Goal: Entertainment & Leisure: Browse casually

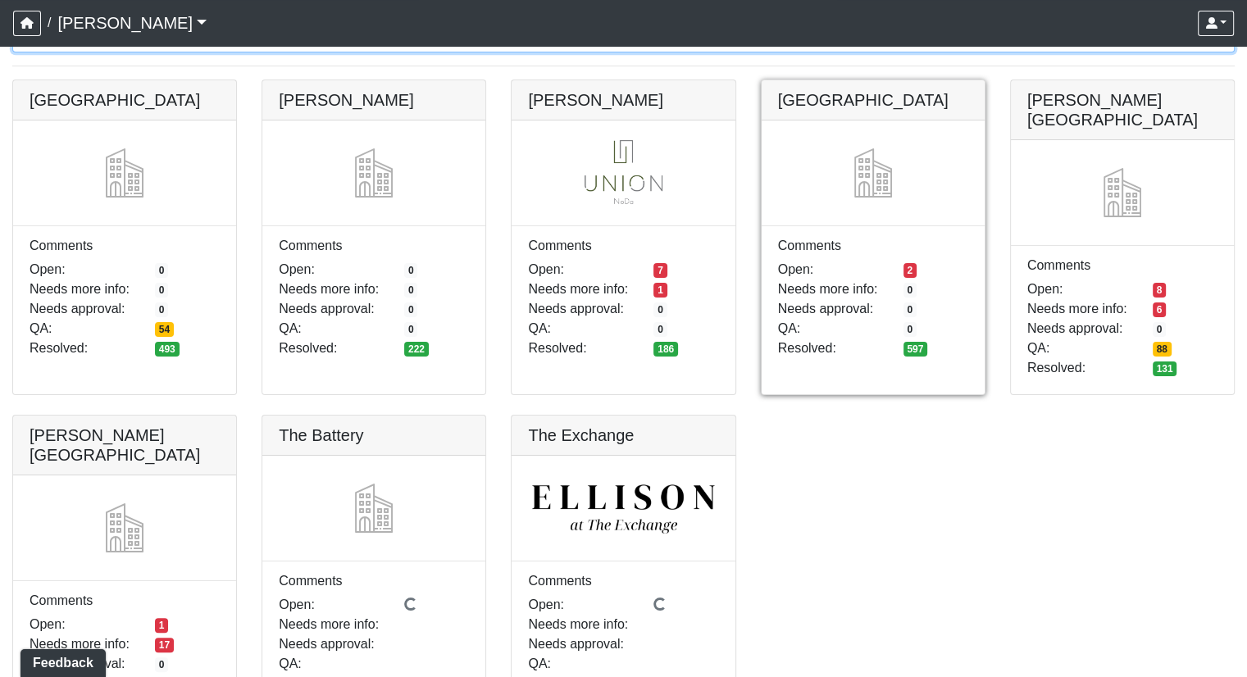
scroll to position [164, 0]
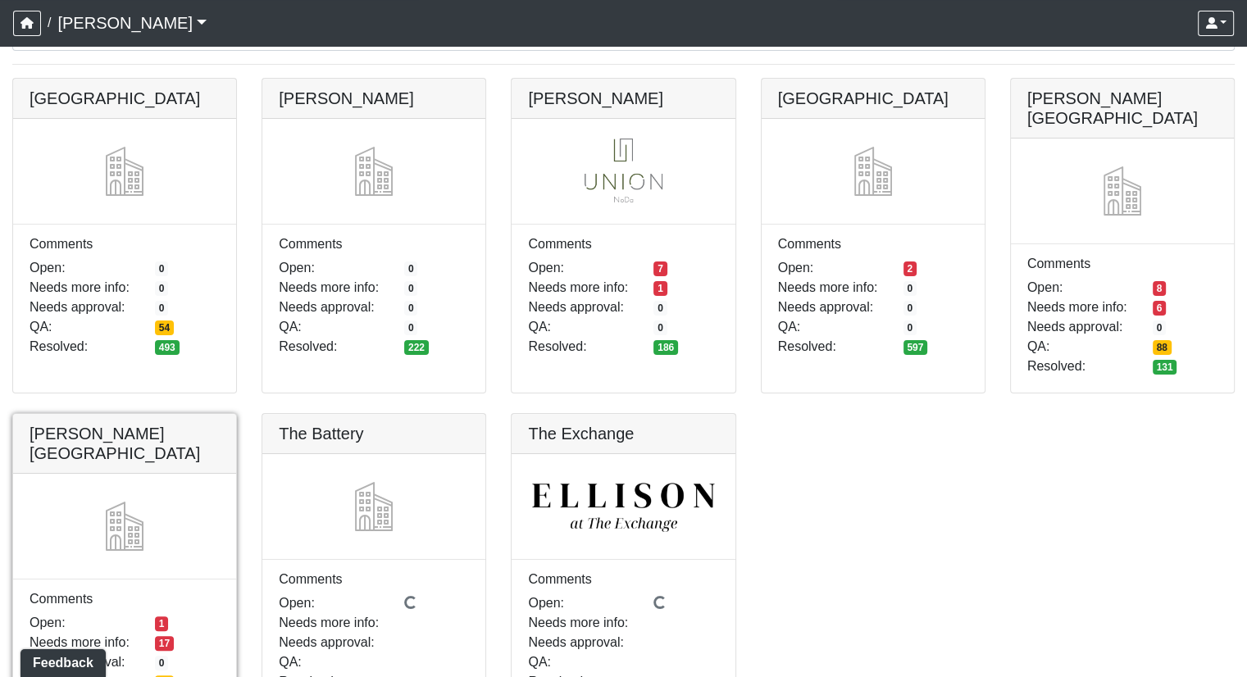
click at [111, 414] on link at bounding box center [124, 414] width 223 height 0
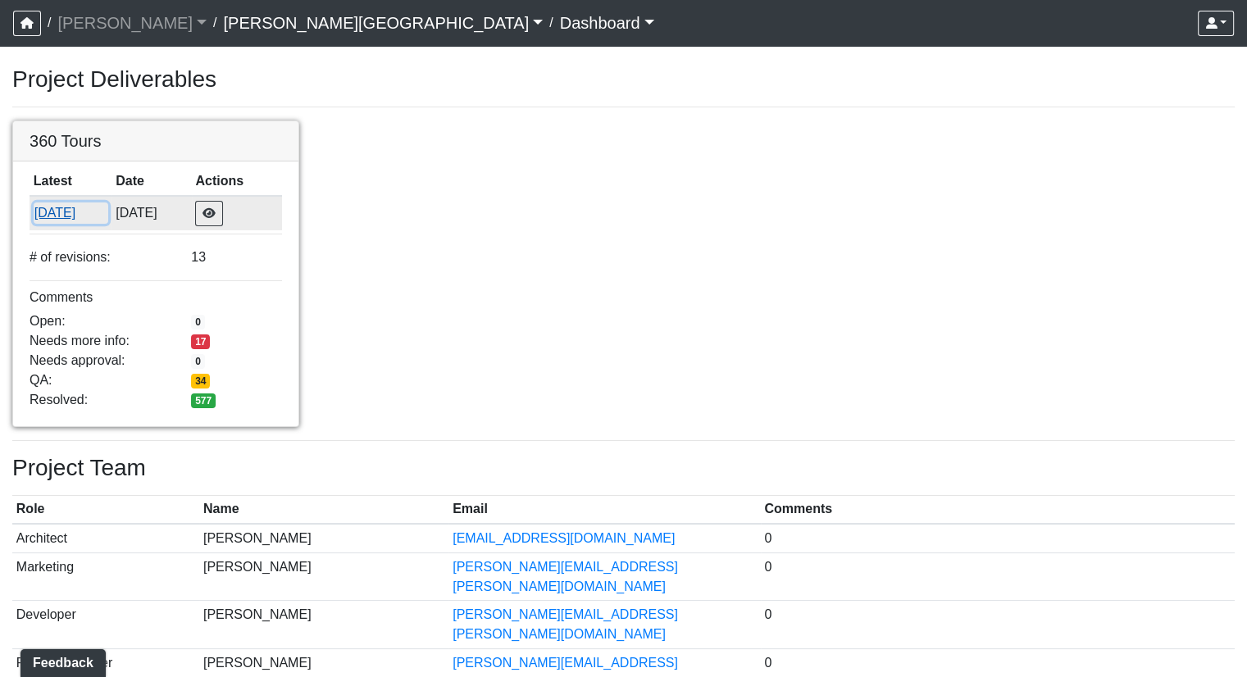
click at [61, 211] on button "[DATE]" at bounding box center [71, 212] width 75 height 21
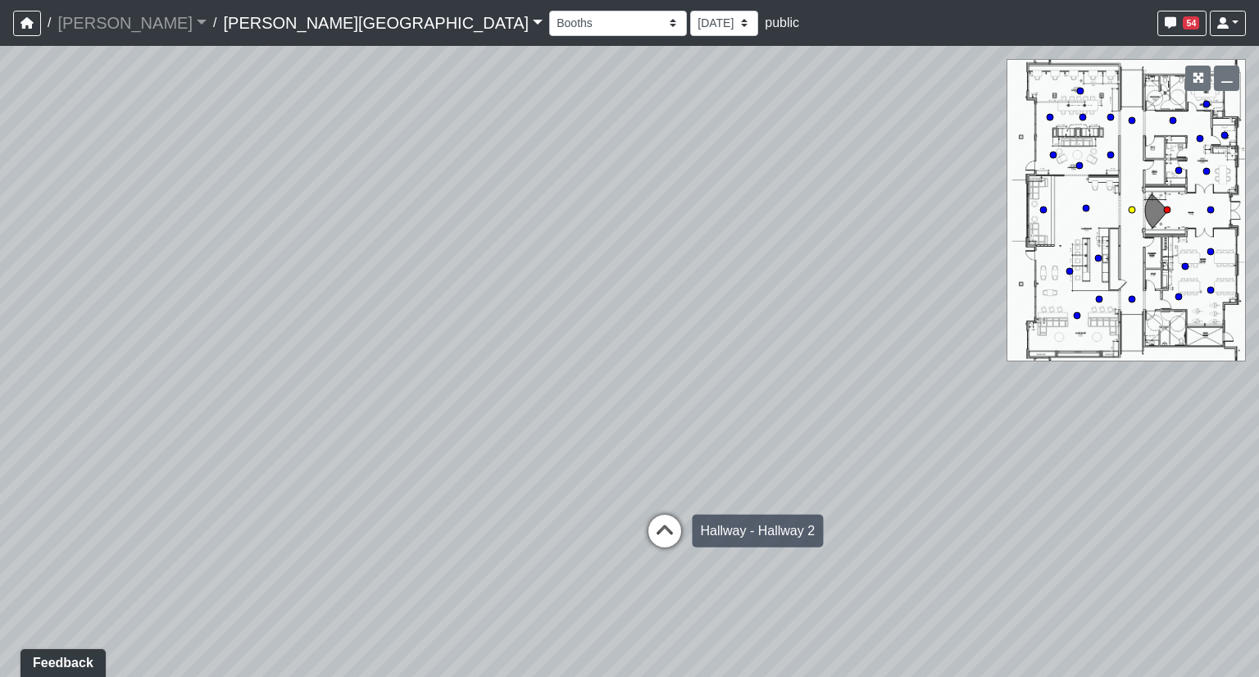
click at [656, 534] on icon at bounding box center [664, 539] width 49 height 49
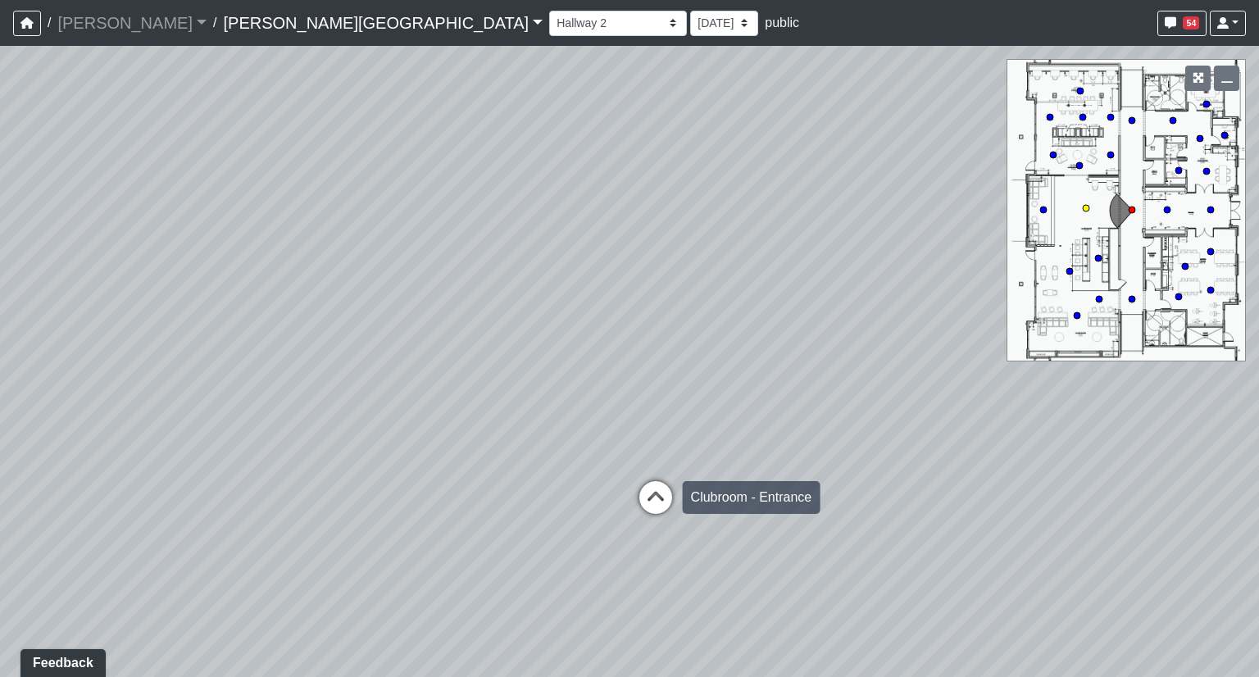
click at [658, 500] on icon at bounding box center [655, 505] width 49 height 49
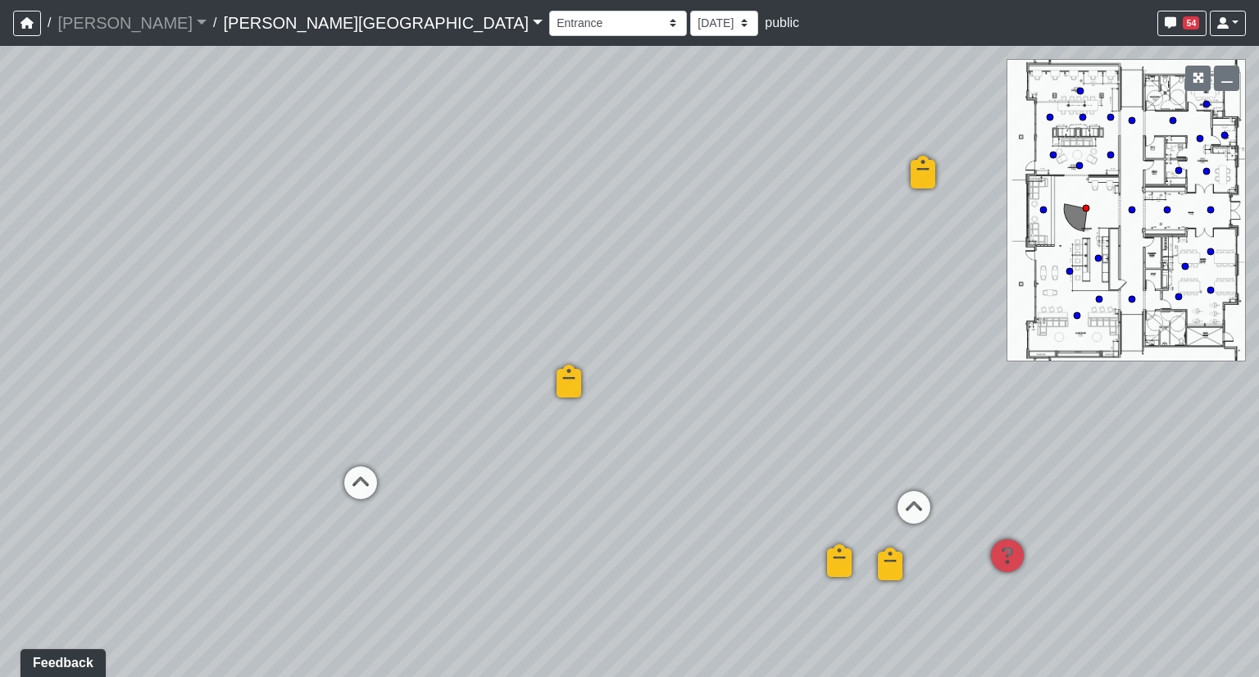
drag, startPoint x: 479, startPoint y: 378, endPoint x: 879, endPoint y: 371, distance: 400.0
click at [879, 371] on div "Loading... Hallway - Hallway 2 Loading... Entry Loading... Clubroom - Entrance …" at bounding box center [629, 361] width 1259 height 631
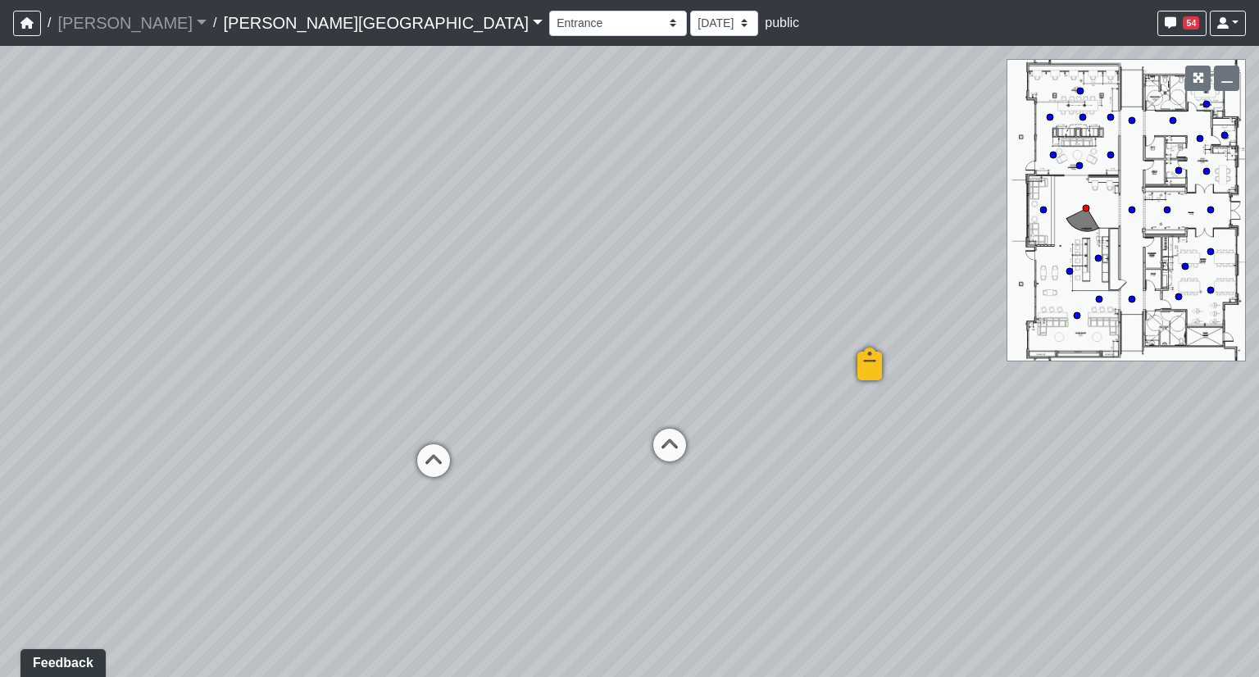
drag, startPoint x: 399, startPoint y: 435, endPoint x: 802, endPoint y: 410, distance: 404.0
click at [802, 410] on div "Loading... Hallway - Hallway 2 Loading... Entry Loading... Clubroom - Entrance …" at bounding box center [629, 361] width 1259 height 631
drag, startPoint x: 613, startPoint y: 452, endPoint x: 774, endPoint y: 402, distance: 168.2
click at [774, 402] on div "Loading... Hallway - Hallway 2 Loading... Entry Loading... Clubroom - Entrance …" at bounding box center [629, 361] width 1259 height 631
click at [777, 407] on icon at bounding box center [776, 415] width 49 height 49
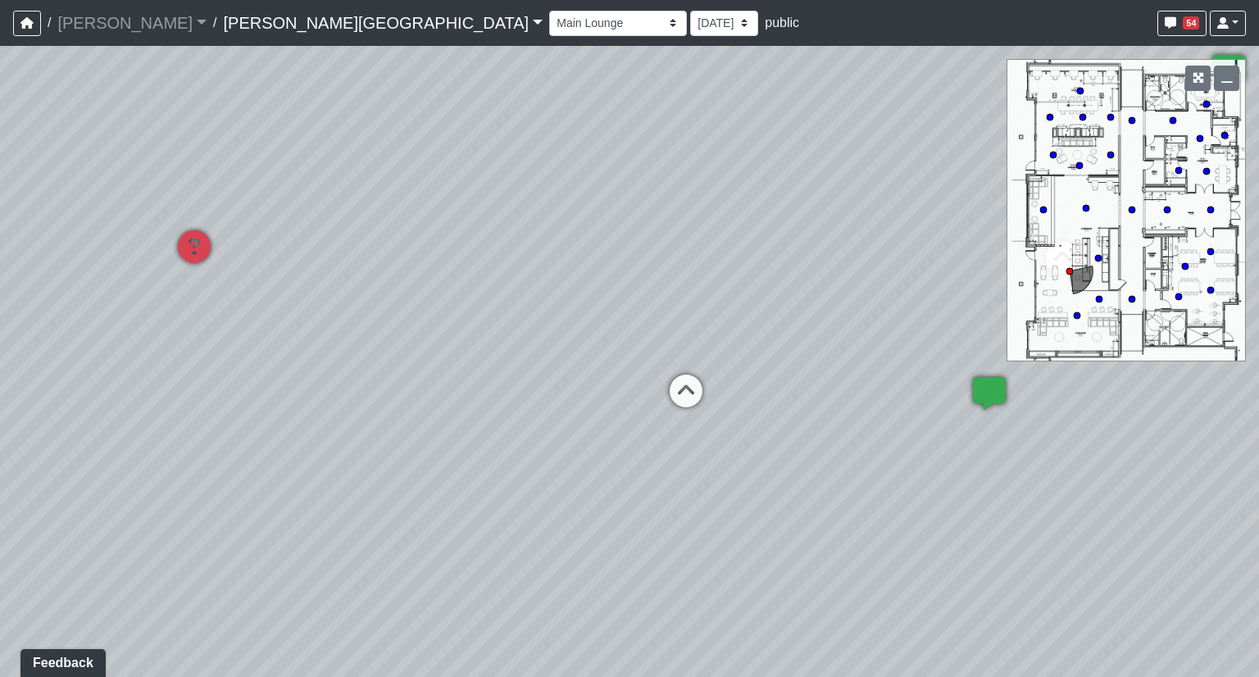
drag, startPoint x: 544, startPoint y: 525, endPoint x: 1193, endPoint y: 463, distance: 652.1
click at [1193, 463] on div "Loading... Hallway - Hallway 2 Loading... Entry Loading... Clubroom - Entrance …" at bounding box center [629, 361] width 1259 height 631
drag, startPoint x: 804, startPoint y: 482, endPoint x: 1230, endPoint y: 458, distance: 426.9
click at [1230, 458] on div "Loading... Hallway - Hallway 2 Loading... Entry Loading... Clubroom - Entrance …" at bounding box center [629, 361] width 1259 height 631
drag, startPoint x: 963, startPoint y: 307, endPoint x: 500, endPoint y: 325, distance: 463.5
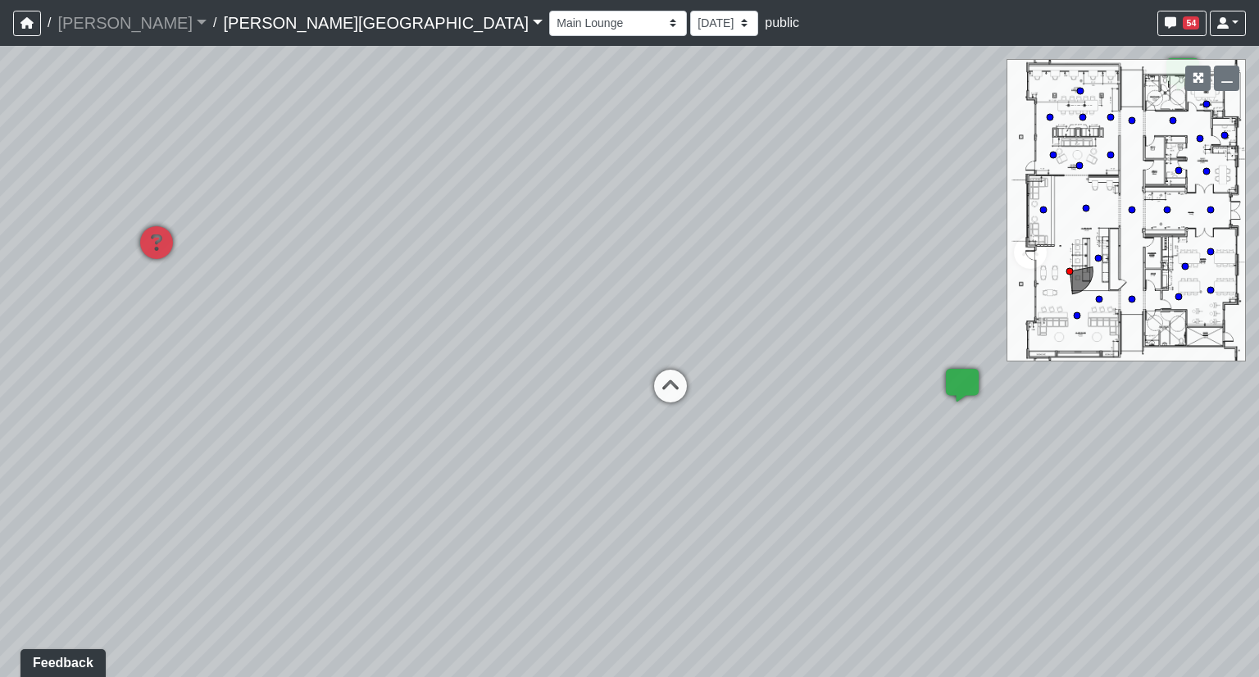
click at [500, 325] on div "Loading... Hallway - Hallway 2 Loading... Entry Loading... Clubroom - Entrance …" at bounding box center [629, 361] width 1259 height 631
drag, startPoint x: 461, startPoint y: 454, endPoint x: 950, endPoint y: 451, distance: 489.3
click at [950, 451] on div "Loading... Hallway - Hallway 2 Loading... Entry Loading... Clubroom - Entrance …" at bounding box center [629, 361] width 1259 height 631
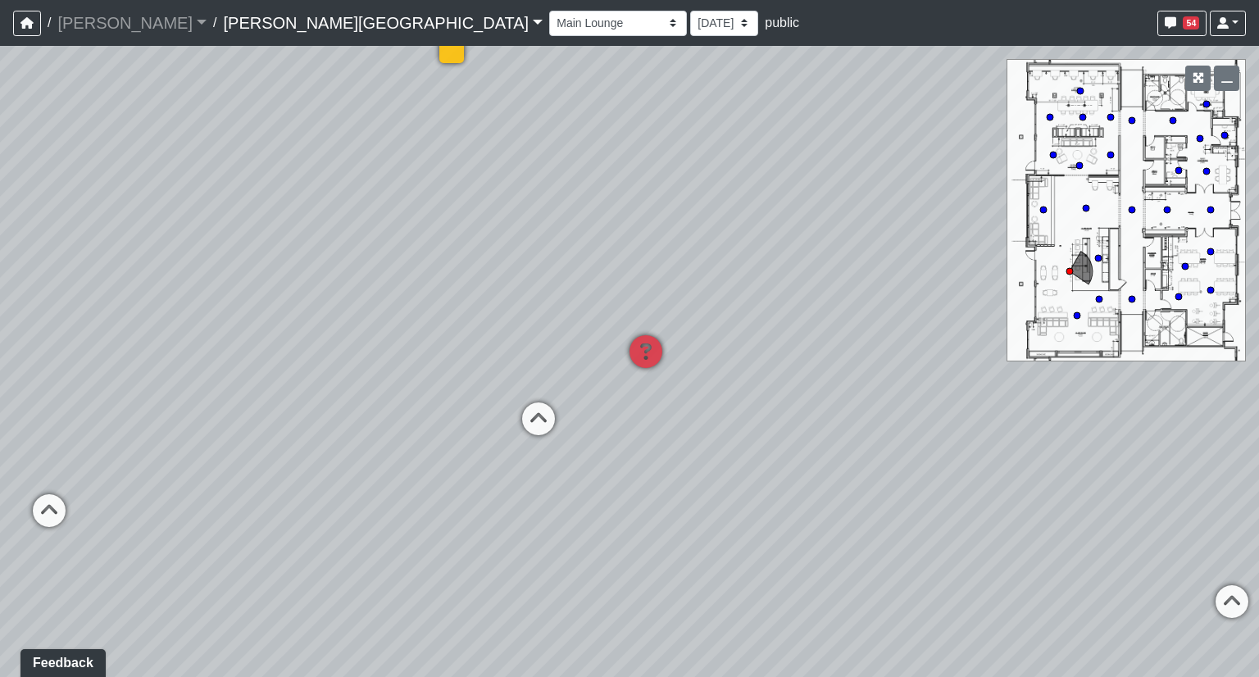
drag, startPoint x: 902, startPoint y: 280, endPoint x: 1021, endPoint y: 401, distance: 169.8
click at [1021, 401] on div "Loading... Hallway - Hallway 2 Loading... Entry Loading... Clubroom - Entrance …" at bounding box center [629, 361] width 1259 height 631
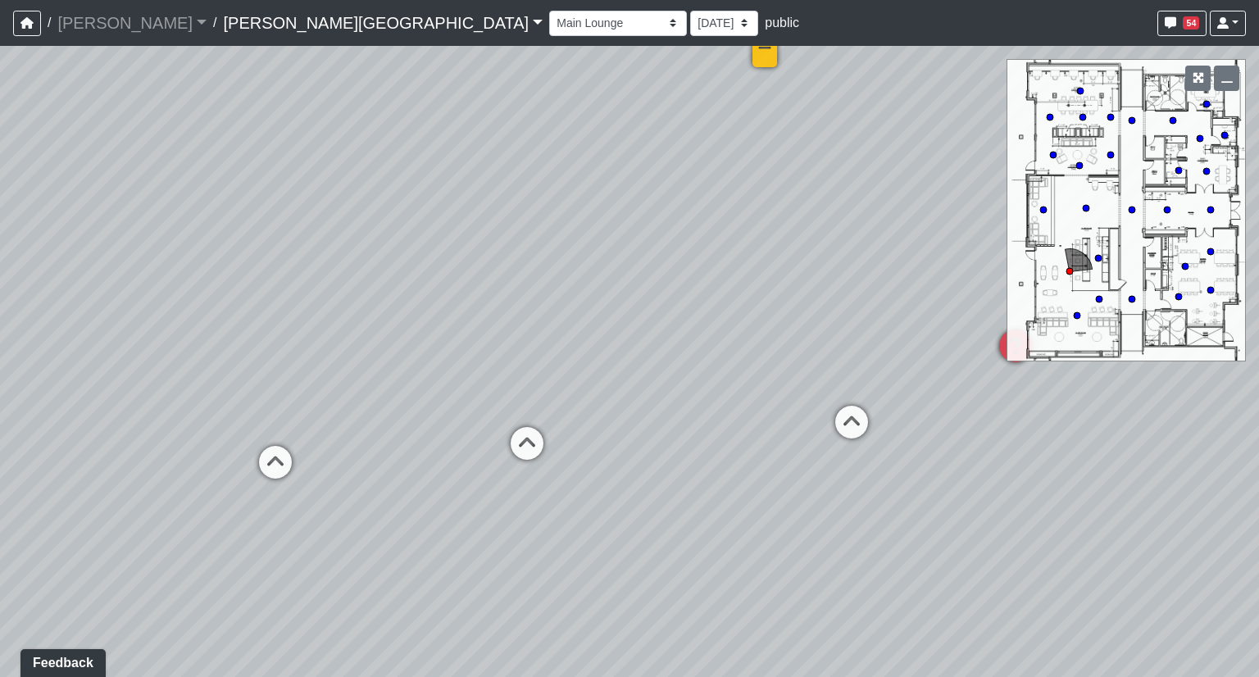
drag, startPoint x: 650, startPoint y: 411, endPoint x: 1051, endPoint y: 411, distance: 400.8
click at [1051, 411] on div "Loading... Hallway - Hallway 2 Loading... Entry Loading... Clubroom - Entrance …" at bounding box center [629, 361] width 1259 height 631
drag, startPoint x: 511, startPoint y: 416, endPoint x: 826, endPoint y: 414, distance: 314.7
click at [826, 414] on div "Loading... Hallway - Hallway 2 Loading... Entry Loading... Clubroom - Entrance …" at bounding box center [629, 361] width 1259 height 631
drag, startPoint x: 602, startPoint y: 448, endPoint x: 1136, endPoint y: 434, distance: 534.6
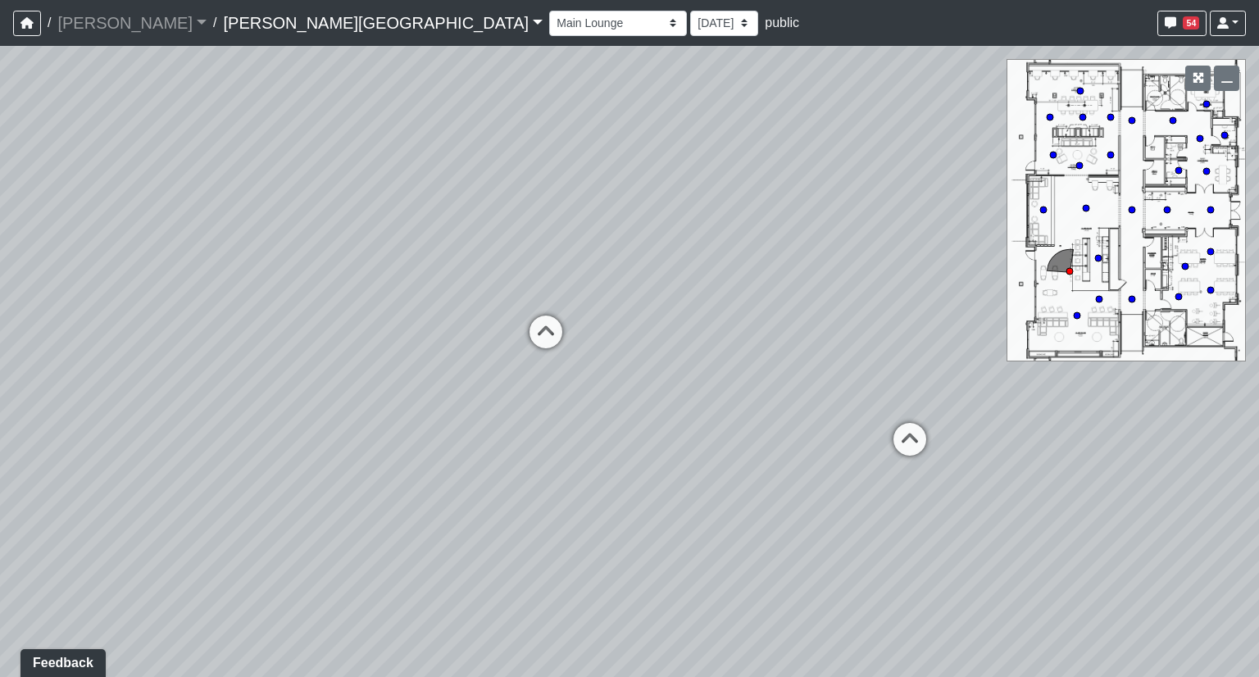
click at [1136, 434] on div "Loading... Hallway - Hallway 2 Loading... Entry Loading... Clubroom - Entrance …" at bounding box center [629, 361] width 1259 height 631
drag, startPoint x: 732, startPoint y: 457, endPoint x: 1184, endPoint y: 378, distance: 459.2
click at [1184, 378] on div "Loading... Hallway - Hallway 2 Loading... Entry Loading... Clubroom - Entrance …" at bounding box center [629, 361] width 1259 height 631
drag, startPoint x: 414, startPoint y: 386, endPoint x: 801, endPoint y: 371, distance: 387.1
click at [801, 371] on div "Loading... Hallway - Hallway 2 Loading... Entry Loading... Clubroom - Entrance …" at bounding box center [629, 361] width 1259 height 631
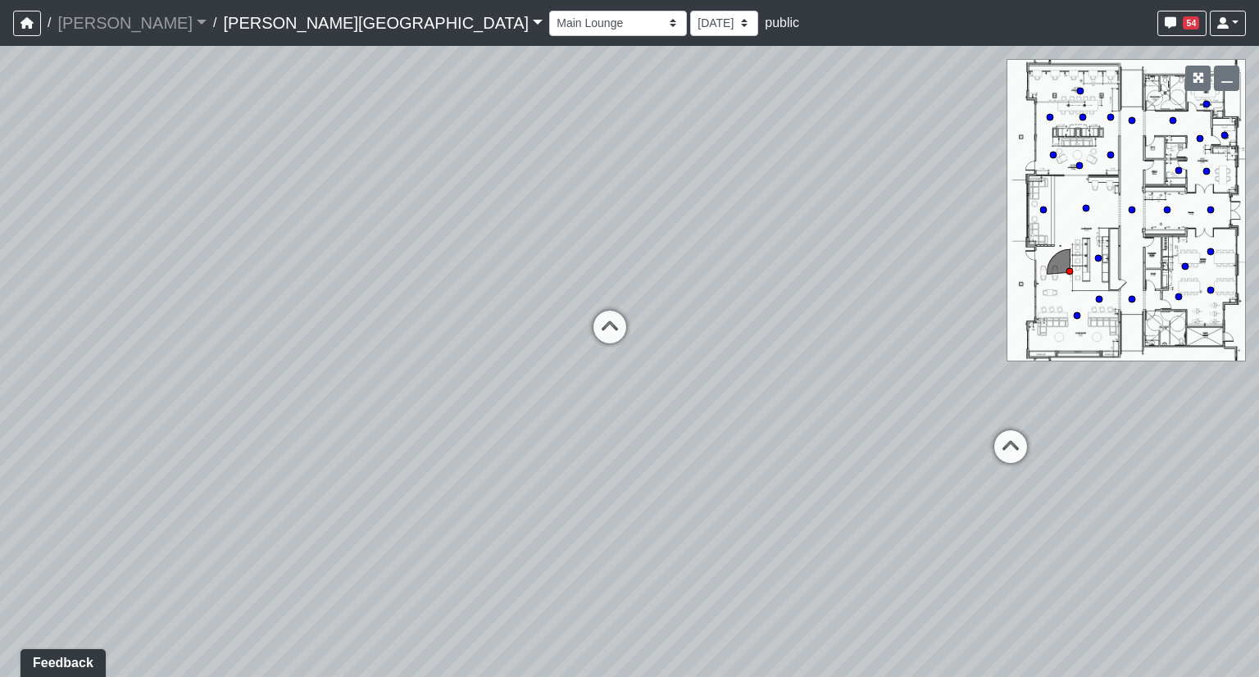
drag, startPoint x: 957, startPoint y: 334, endPoint x: 212, endPoint y: 419, distance: 749.8
click at [212, 419] on div "Loading... Hallway - Hallway 2 Loading... Entry Loading... Clubroom - Entrance …" at bounding box center [629, 361] width 1259 height 631
click at [594, 332] on icon at bounding box center [609, 335] width 49 height 49
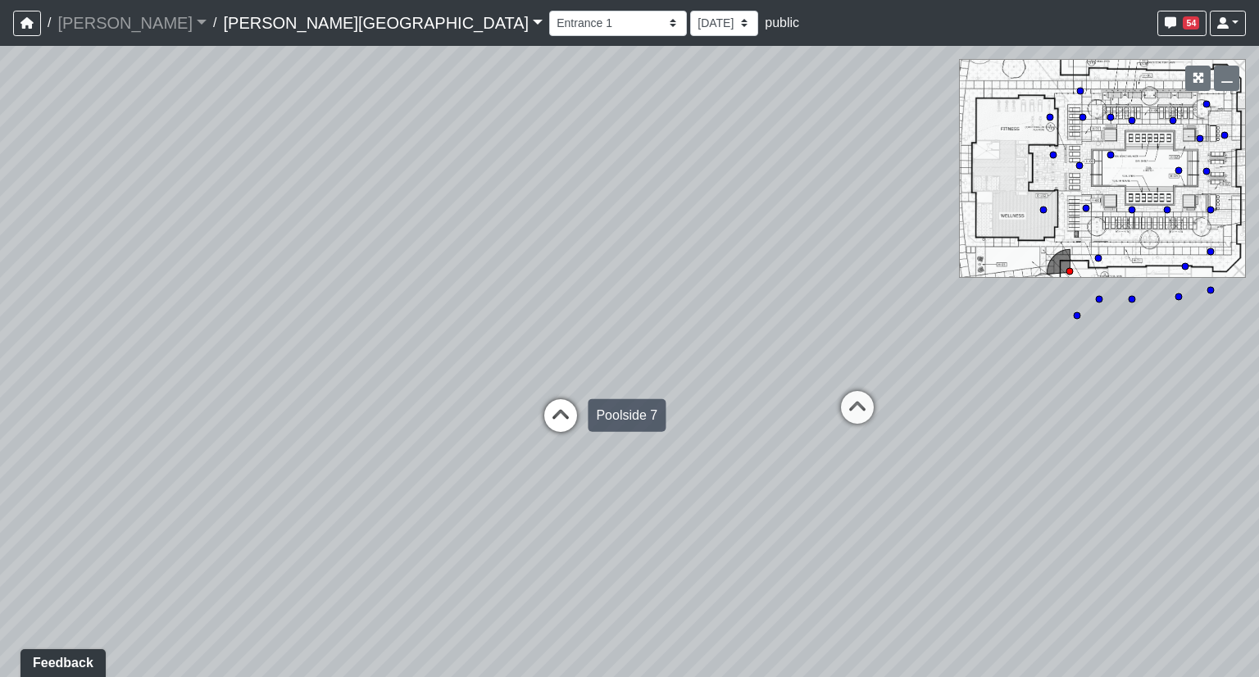
click at [554, 417] on icon at bounding box center [560, 423] width 49 height 49
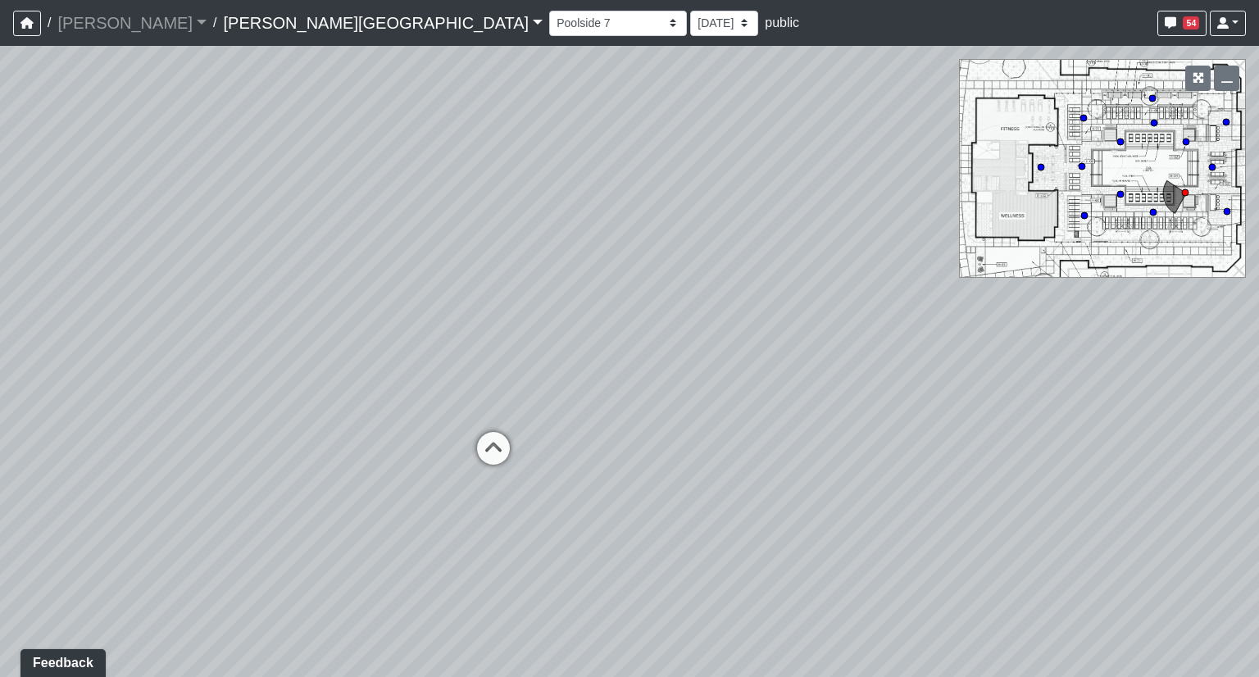
drag, startPoint x: 326, startPoint y: 398, endPoint x: 954, endPoint y: 431, distance: 628.7
click at [954, 431] on div "Loading... Hallway - Hallway 2 Loading... Entry Loading... Clubroom - Entrance …" at bounding box center [629, 361] width 1259 height 631
drag, startPoint x: 1200, startPoint y: 471, endPoint x: 271, endPoint y: 425, distance: 929.7
click at [220, 434] on div "Loading... Hallway - Hallway 2 Loading... Entry Loading... Clubroom - Entrance …" at bounding box center [629, 361] width 1259 height 631
drag, startPoint x: 445, startPoint y: 279, endPoint x: 454, endPoint y: 427, distance: 147.8
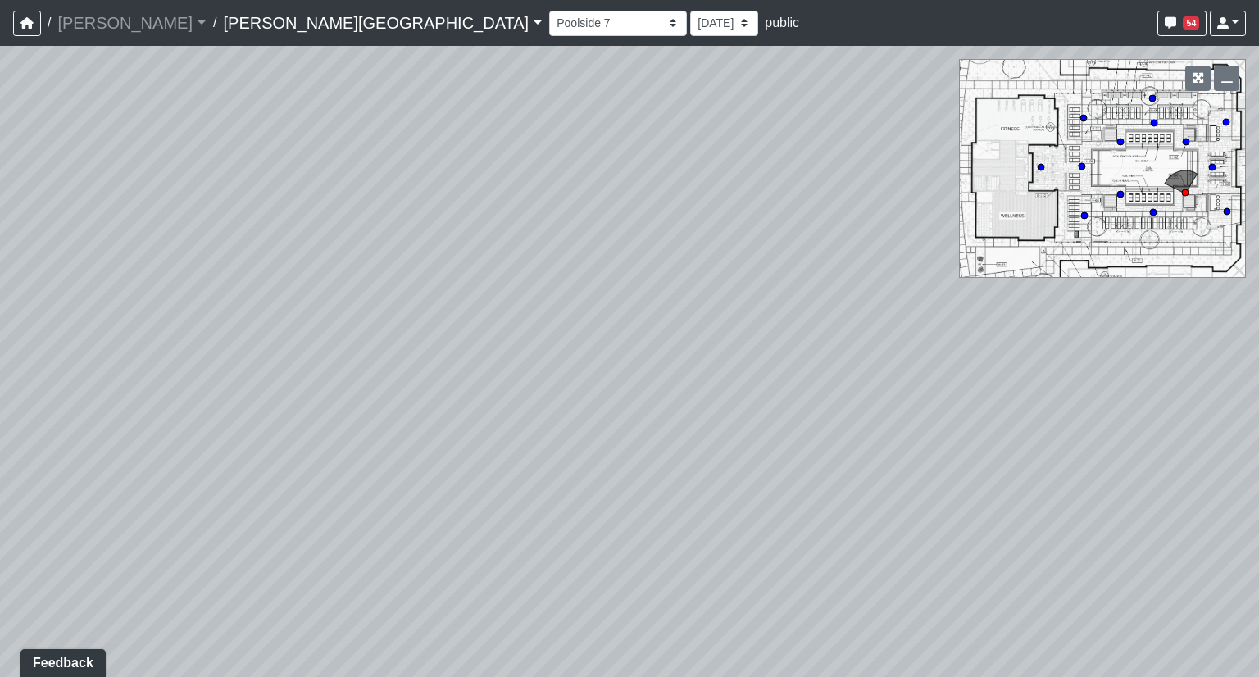
click at [454, 427] on div "Loading... Hallway - Hallway 2 Loading... Entry Loading... Clubroom - Entrance …" at bounding box center [629, 361] width 1259 height 631
drag, startPoint x: 557, startPoint y: 624, endPoint x: 562, endPoint y: 531, distance: 92.7
click at [562, 531] on div "Loading... Hallway - Hallway 2 Loading... Entry Loading... Clubroom - Entrance …" at bounding box center [629, 361] width 1259 height 631
drag, startPoint x: 522, startPoint y: 342, endPoint x: 1183, endPoint y: 358, distance: 660.8
click at [1183, 358] on div "Loading... Hallway - Hallway 2 Loading... Entry Loading... Clubroom - Entrance …" at bounding box center [629, 361] width 1259 height 631
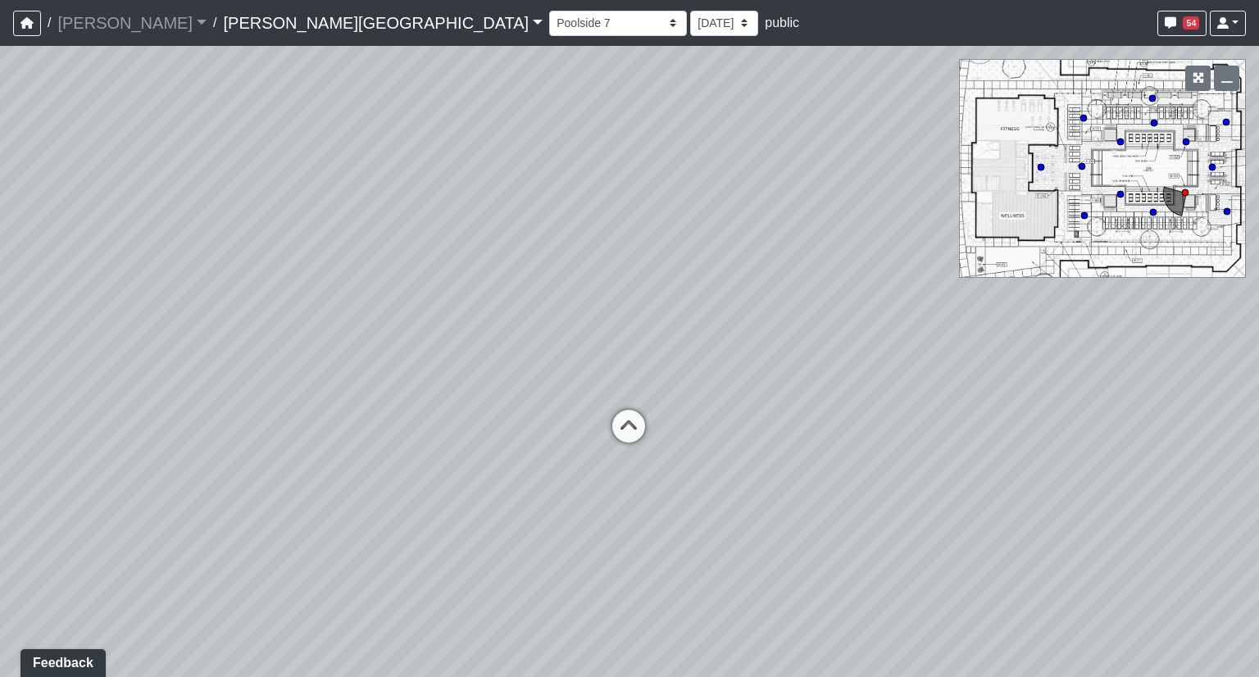
drag, startPoint x: 513, startPoint y: 431, endPoint x: 1034, endPoint y: 380, distance: 522.9
click at [1034, 380] on div "Loading... Hallway - Hallway 2 Loading... Entry Loading... Clubroom - Entrance …" at bounding box center [629, 361] width 1259 height 631
drag, startPoint x: 640, startPoint y: 400, endPoint x: 1075, endPoint y: 417, distance: 435.6
click at [1134, 414] on div "Loading... Hallway - Hallway 2 Loading... Entry Loading... Clubroom - Entrance …" at bounding box center [629, 361] width 1259 height 631
drag, startPoint x: 1018, startPoint y: 457, endPoint x: 175, endPoint y: 416, distance: 844.3
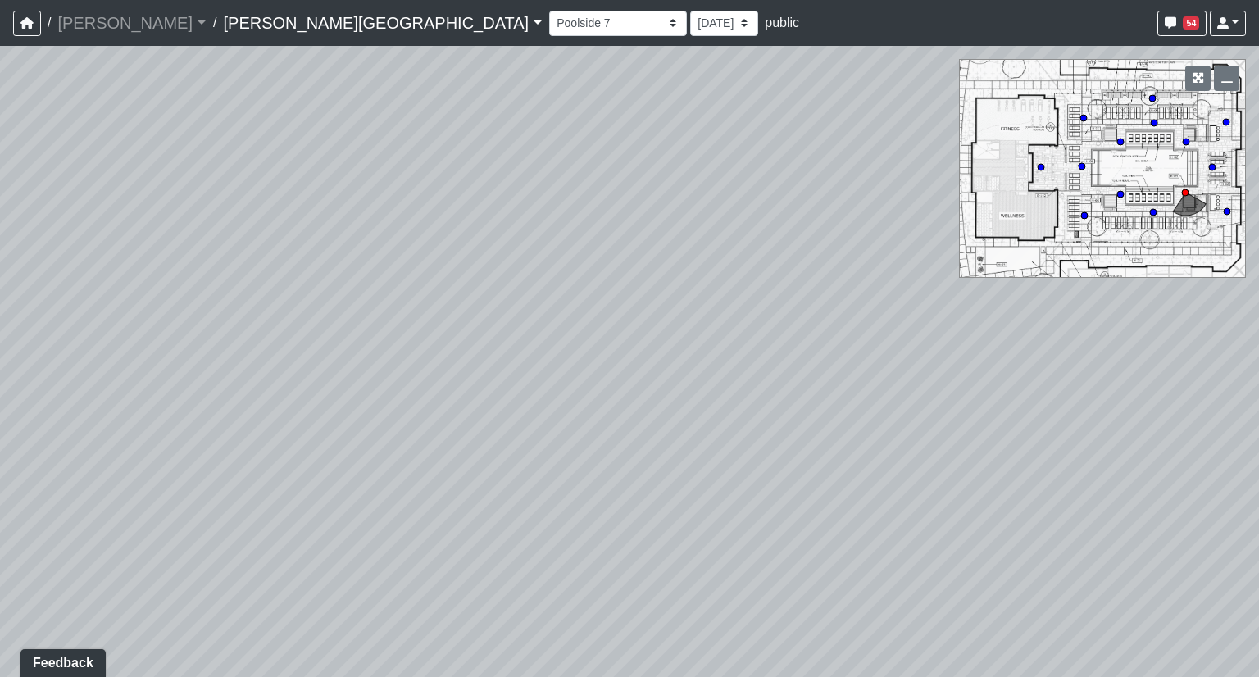
click at [158, 416] on div "Loading... Hallway - Hallway 2 Loading... Entry Loading... Clubroom - Entrance …" at bounding box center [629, 361] width 1259 height 631
drag, startPoint x: 643, startPoint y: 395, endPoint x: 3, endPoint y: 408, distance: 640.2
click at [3, 408] on div "Loading... Hallway - Hallway 2 Loading... Entry Loading... Clubroom - Entrance …" at bounding box center [629, 361] width 1259 height 631
drag, startPoint x: 466, startPoint y: 414, endPoint x: 0, endPoint y: 412, distance: 465.5
click at [0, 412] on div "Loading... Hallway - Hallway 2 Loading... Entry Loading... Clubroom - Entrance …" at bounding box center [629, 361] width 1259 height 631
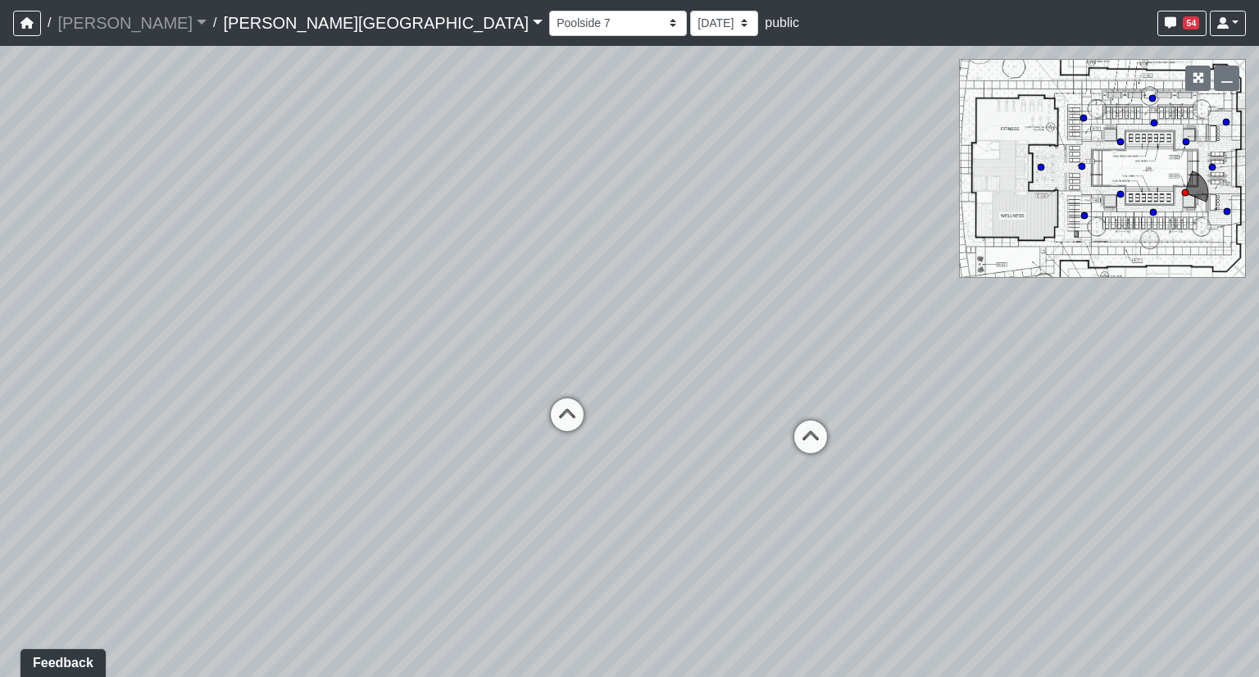
drag, startPoint x: 809, startPoint y: 336, endPoint x: 157, endPoint y: 347, distance: 652.5
click at [157, 347] on div "Loading... Hallway - Hallway 2 Loading... Entry Loading... Clubroom - Entrance …" at bounding box center [629, 361] width 1259 height 631
drag, startPoint x: 666, startPoint y: 342, endPoint x: 111, endPoint y: 356, distance: 554.2
click at [111, 356] on div "Loading... Hallway - Hallway 2 Loading... Entry Loading... Clubroom - Entrance …" at bounding box center [629, 361] width 1259 height 631
drag, startPoint x: 655, startPoint y: 331, endPoint x: 731, endPoint y: 378, distance: 89.4
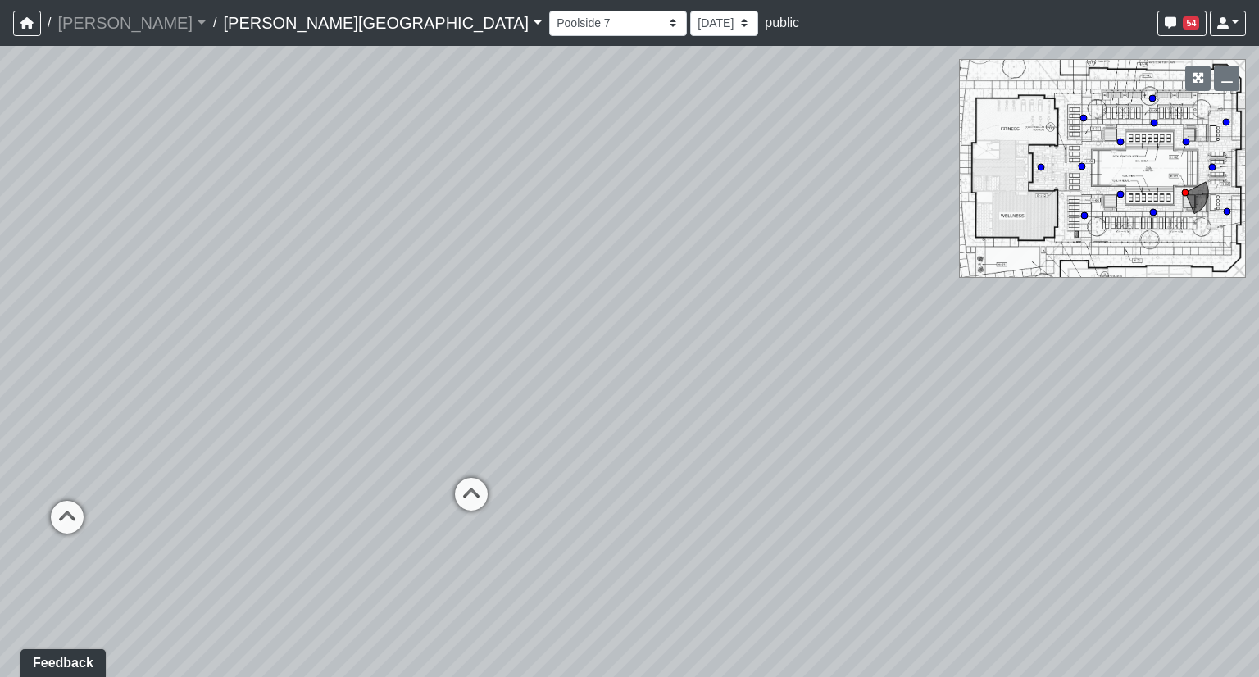
click at [731, 378] on div "Loading... Hallway - Hallway 2 Loading... Entry Loading... Clubroom - Entrance …" at bounding box center [629, 361] width 1259 height 631
drag, startPoint x: 167, startPoint y: 402, endPoint x: 663, endPoint y: 386, distance: 496.1
click at [683, 387] on div "Loading... Hallway - Hallway 2 Loading... Entry Loading... Clubroom - Entrance …" at bounding box center [629, 361] width 1259 height 631
drag, startPoint x: 380, startPoint y: 402, endPoint x: 888, endPoint y: 363, distance: 509.7
click at [888, 363] on div "Loading... Hallway - Hallway 2 Loading... Entry Loading... Clubroom - Entrance …" at bounding box center [629, 361] width 1259 height 631
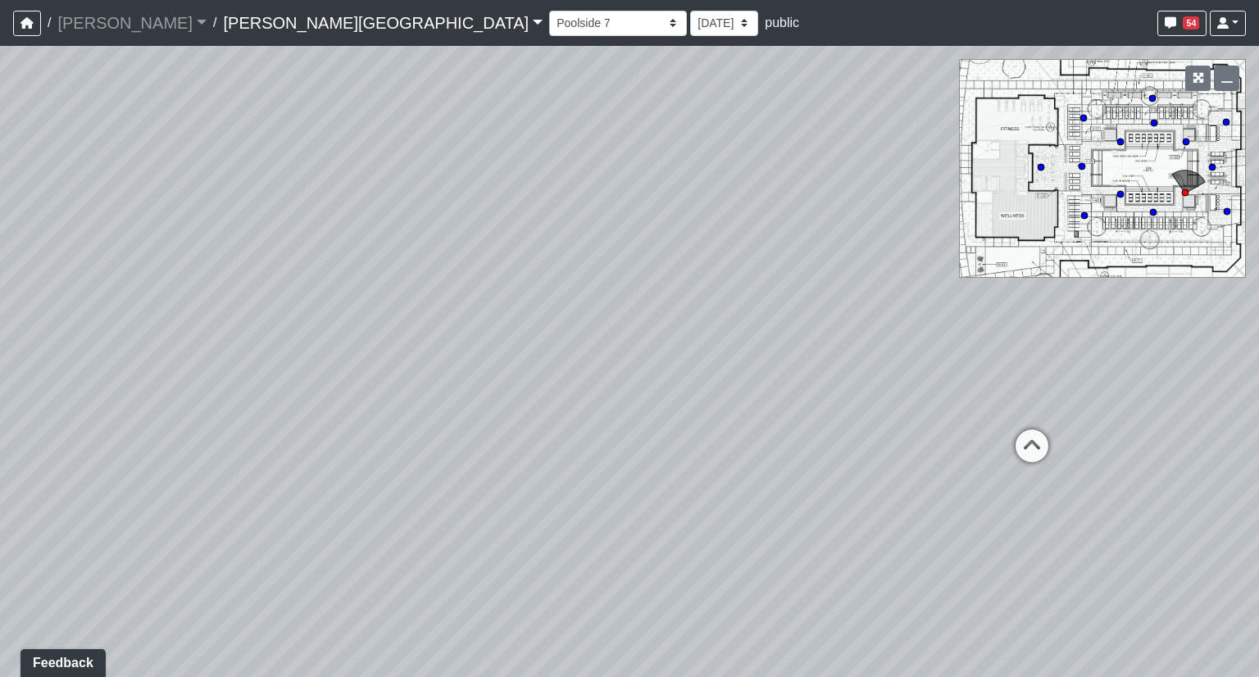
drag, startPoint x: 502, startPoint y: 404, endPoint x: 1050, endPoint y: 399, distance: 548.3
click at [1050, 399] on div "Loading... Hallway - Hallway 2 Loading... Entry Loading... Clubroom - Entrance …" at bounding box center [629, 361] width 1259 height 631
drag, startPoint x: 449, startPoint y: 414, endPoint x: 839, endPoint y: 407, distance: 390.2
click at [839, 407] on div "Loading... Hallway - Hallway 2 Loading... Entry Loading... Clubroom - Entrance …" at bounding box center [629, 361] width 1259 height 631
drag, startPoint x: 520, startPoint y: 400, endPoint x: 895, endPoint y: 393, distance: 375.4
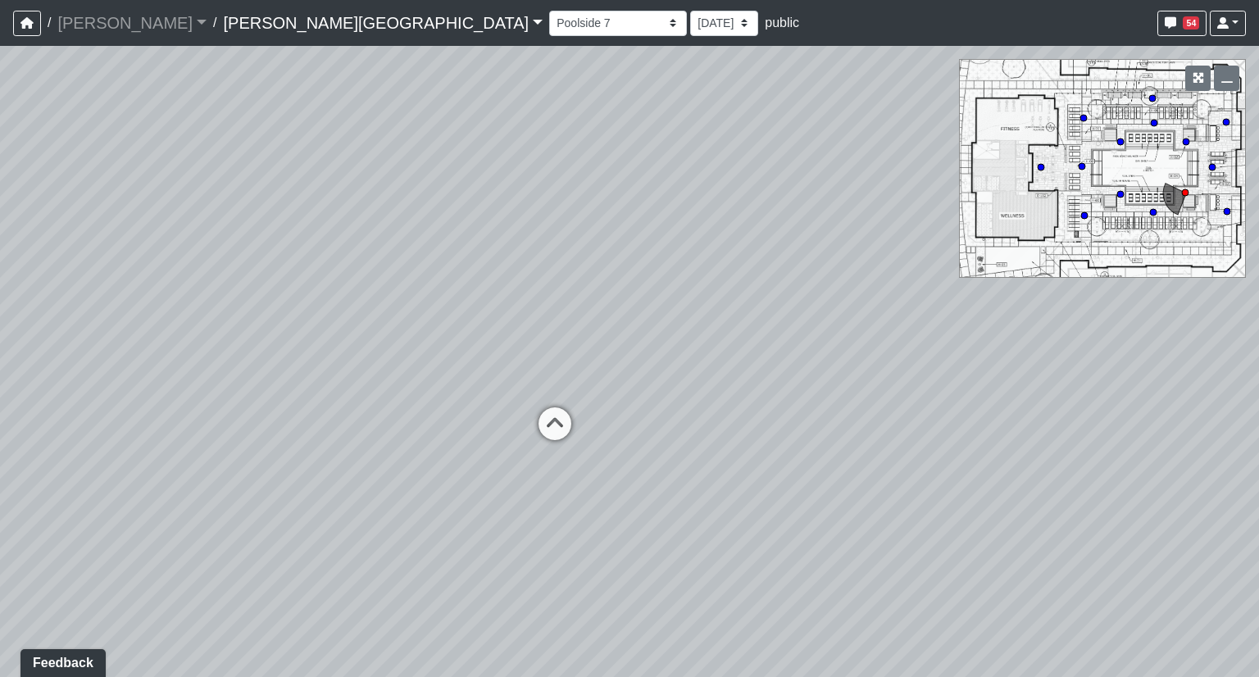
click at [895, 393] on div "Loading... Hallway - Hallway 2 Loading... Entry Loading... Clubroom - Entrance …" at bounding box center [629, 361] width 1259 height 631
drag, startPoint x: 456, startPoint y: 407, endPoint x: 989, endPoint y: 341, distance: 537.7
click at [1001, 341] on div "Loading... Hallway - Hallway 2 Loading... Entry Loading... Clubroom - Entrance …" at bounding box center [629, 361] width 1259 height 631
drag, startPoint x: 562, startPoint y: 375, endPoint x: 0, endPoint y: 334, distance: 563.7
click at [0, 334] on div "Loading... Hallway - Hallway 2 Loading... Entry Loading... Clubroom - Entrance …" at bounding box center [629, 361] width 1259 height 631
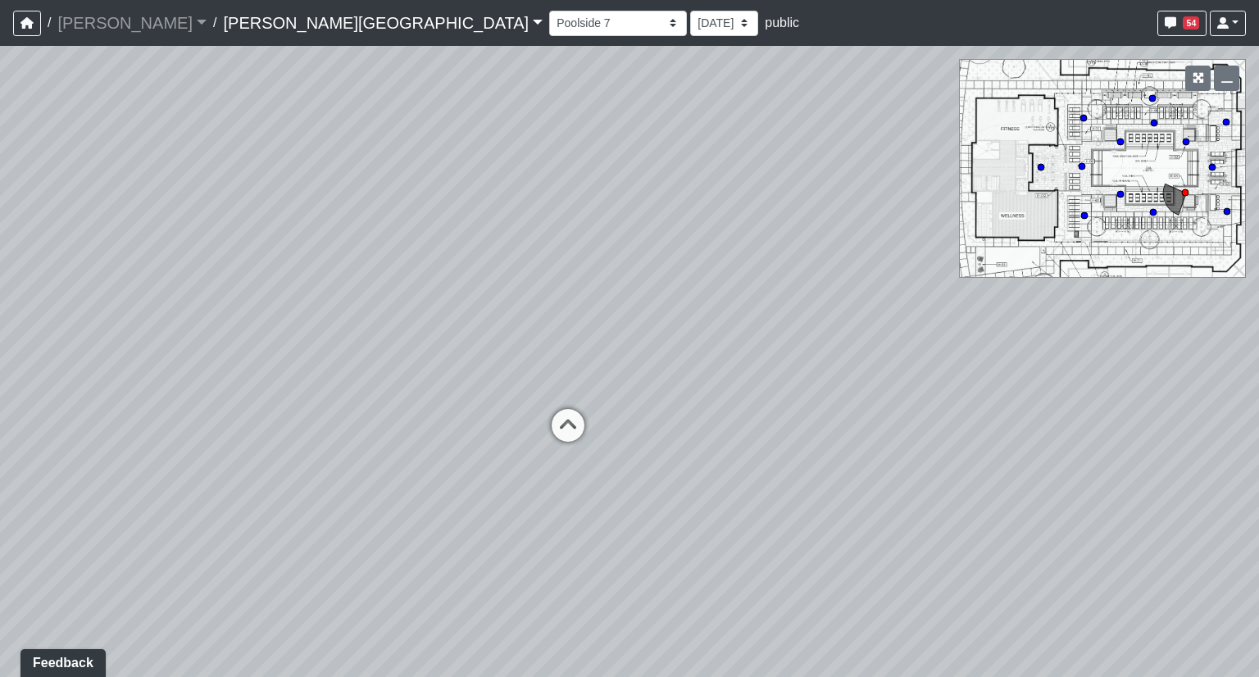
drag, startPoint x: 546, startPoint y: 265, endPoint x: 744, endPoint y: 352, distance: 216.9
click at [744, 352] on div "Loading... Hallway - Hallway 2 Loading... Entry Loading... Clubroom - Entrance …" at bounding box center [629, 361] width 1259 height 631
drag, startPoint x: 305, startPoint y: 430, endPoint x: 1152, endPoint y: 447, distance: 846.8
click at [1152, 447] on div "Loading... Hallway - Hallway 2 Loading... Entry Loading... Clubroom - Entrance …" at bounding box center [629, 361] width 1259 height 631
drag, startPoint x: 751, startPoint y: 556, endPoint x: 1205, endPoint y: 522, distance: 455.3
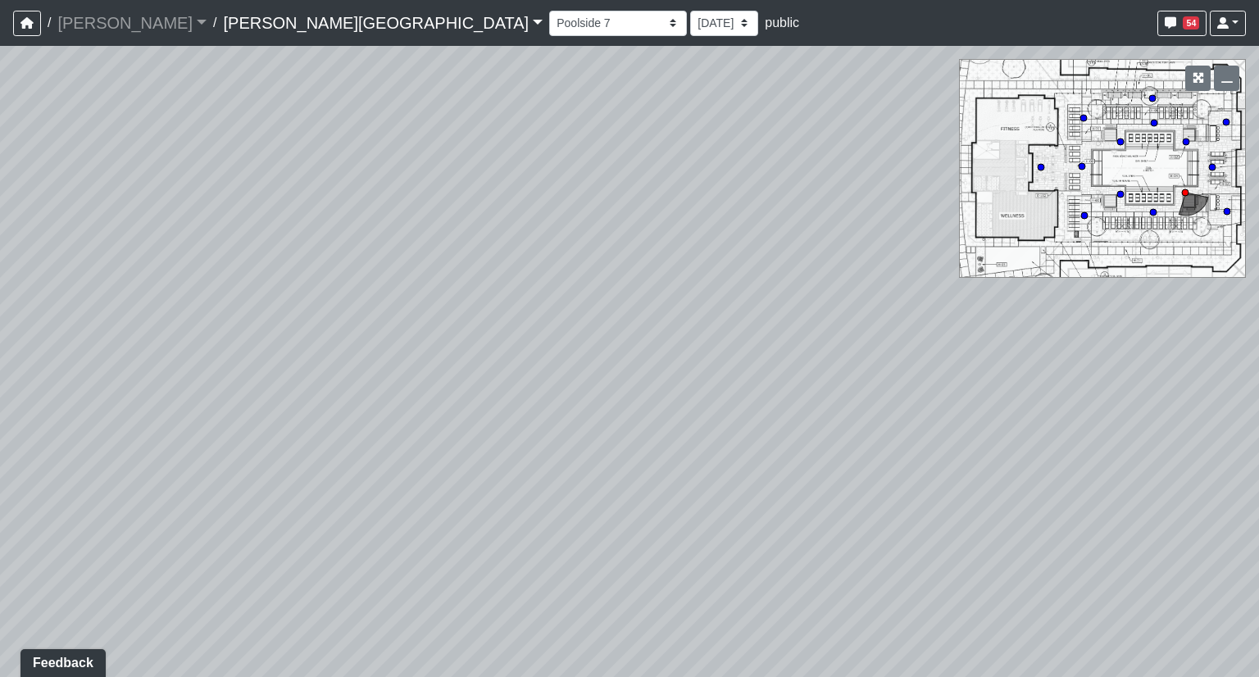
click at [1204, 522] on div "Loading... Hallway - Hallway 2 Loading... Entry Loading... Clubroom - Entrance …" at bounding box center [629, 361] width 1259 height 631
drag, startPoint x: 517, startPoint y: 479, endPoint x: 997, endPoint y: 484, distance: 479.5
click at [1002, 483] on div "Loading... Hallway - Hallway 2 Loading... Entry Loading... Clubroom - Entrance …" at bounding box center [629, 361] width 1259 height 631
drag, startPoint x: 479, startPoint y: 476, endPoint x: 370, endPoint y: 424, distance: 121.7
click at [120, 438] on div "Loading... Hallway - Hallway 2 Loading... Entry Loading... Clubroom - Entrance …" at bounding box center [629, 361] width 1259 height 631
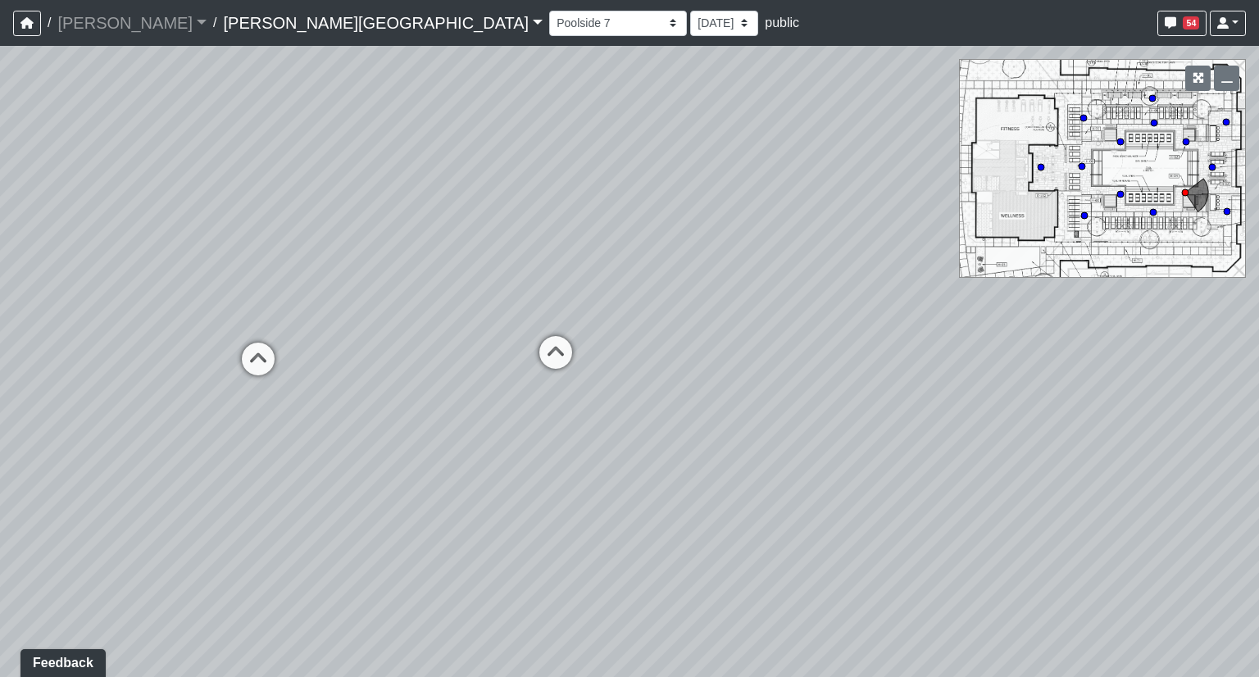
drag, startPoint x: 493, startPoint y: 400, endPoint x: 339, endPoint y: 426, distance: 156.3
click at [339, 426] on div "Loading... Hallway - Hallway 2 Loading... Entry Loading... Clubroom - Entrance …" at bounding box center [629, 361] width 1259 height 631
click at [442, 384] on icon at bounding box center [448, 389] width 49 height 49
drag, startPoint x: 447, startPoint y: 343, endPoint x: 944, endPoint y: 416, distance: 502.7
click at [947, 416] on div "Loading... Hallway - Hallway 2 Loading... Entry Loading... Clubroom - Entrance …" at bounding box center [629, 361] width 1259 height 631
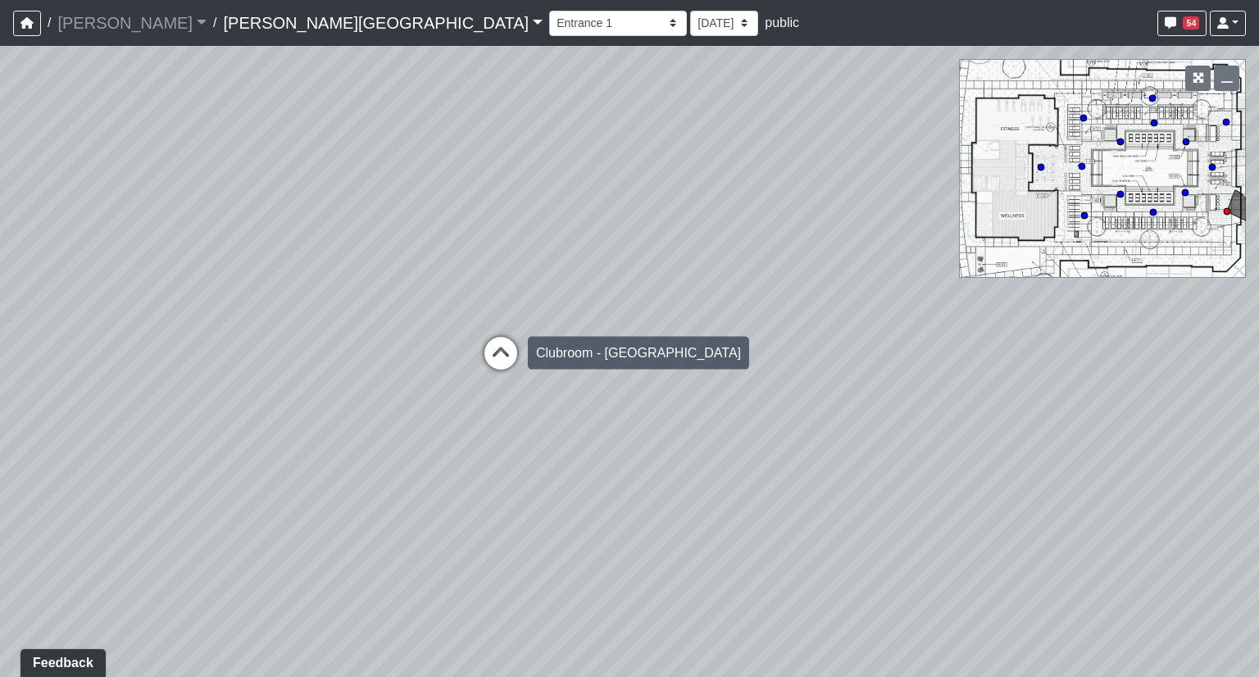
click at [492, 355] on icon at bounding box center [500, 361] width 49 height 49
select select "5RUyaef5Fa75NHkmRDMvrW"
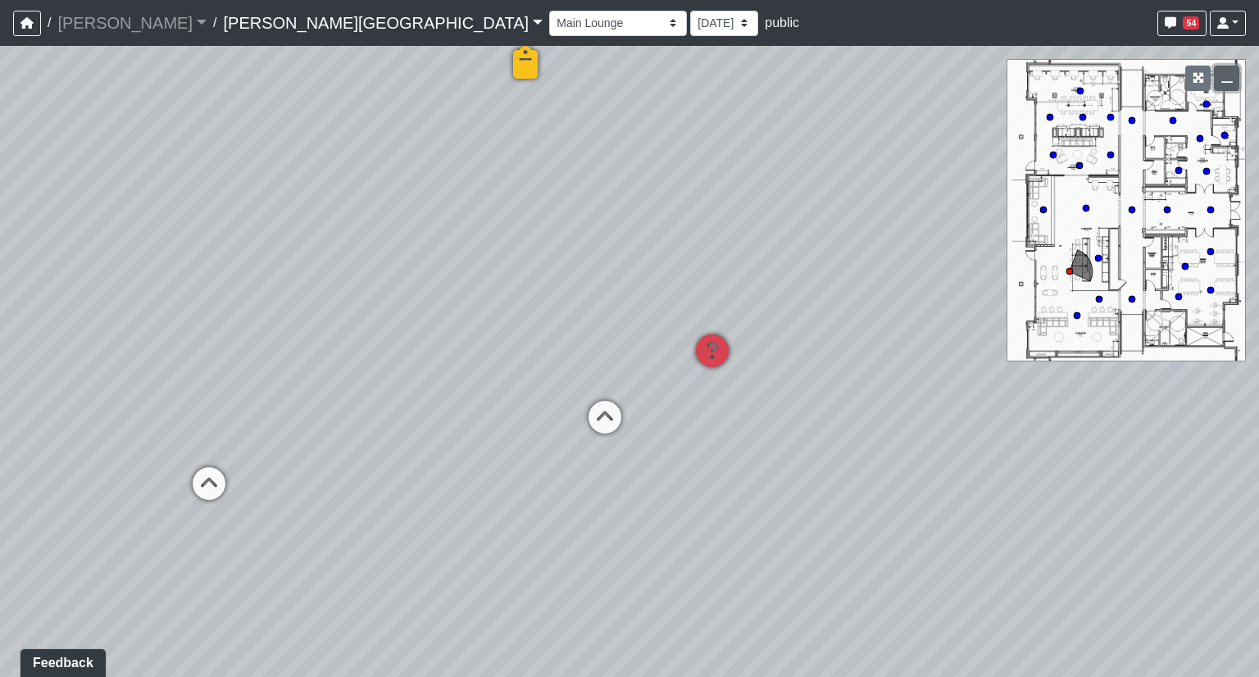
click at [1230, 82] on icon "button" at bounding box center [1226, 77] width 11 height 11
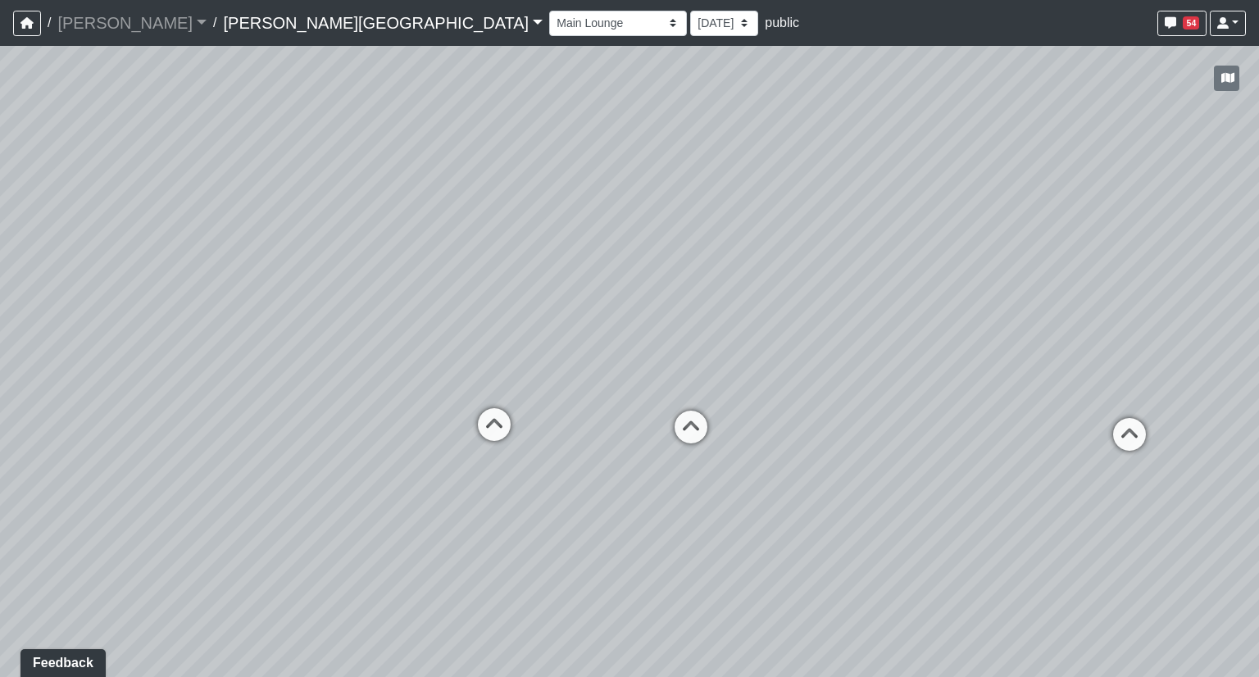
drag, startPoint x: 123, startPoint y: 417, endPoint x: 734, endPoint y: 395, distance: 611.0
click at [734, 395] on div "Loading... Hallway - Hallway 2 Loading... Entry Loading... Clubroom - Entrance …" at bounding box center [629, 361] width 1259 height 631
drag, startPoint x: 395, startPoint y: 498, endPoint x: 1258, endPoint y: 437, distance: 865.2
click at [1258, 437] on div "Loading... Hallway - Hallway 2 Loading... Entry Loading... Clubroom - Entrance …" at bounding box center [629, 361] width 1259 height 631
drag, startPoint x: 607, startPoint y: 348, endPoint x: 505, endPoint y: 422, distance: 126.7
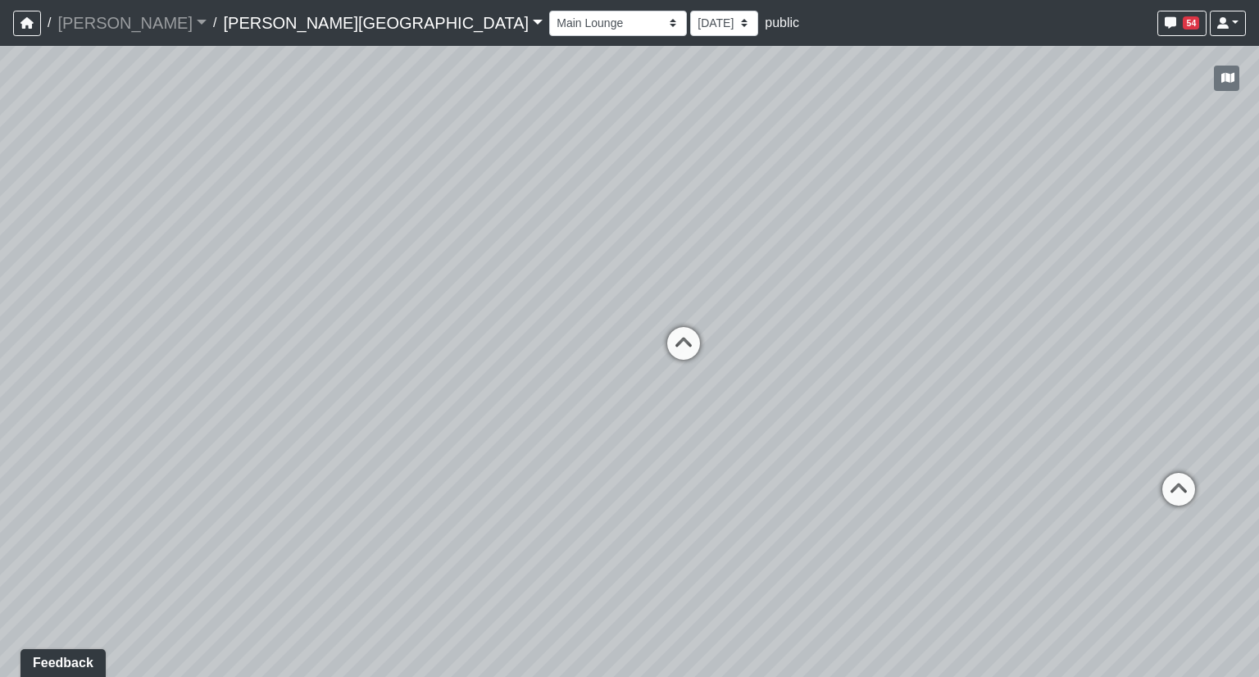
click at [505, 422] on div "Loading... Hallway - Hallway 2 Loading... Entry Loading... Clubroom - Entrance …" at bounding box center [629, 361] width 1259 height 631
drag, startPoint x: 506, startPoint y: 452, endPoint x: 1254, endPoint y: 338, distance: 756.8
click at [1254, 338] on div "Loading... Hallway - Hallway 2 Loading... Entry Loading... Clubroom - Entrance …" at bounding box center [629, 361] width 1259 height 631
drag, startPoint x: 591, startPoint y: 395, endPoint x: 1191, endPoint y: 461, distance: 603.5
click at [1191, 461] on div "Loading... Hallway - Hallway 2 Loading... Entry Loading... Clubroom - Entrance …" at bounding box center [629, 361] width 1259 height 631
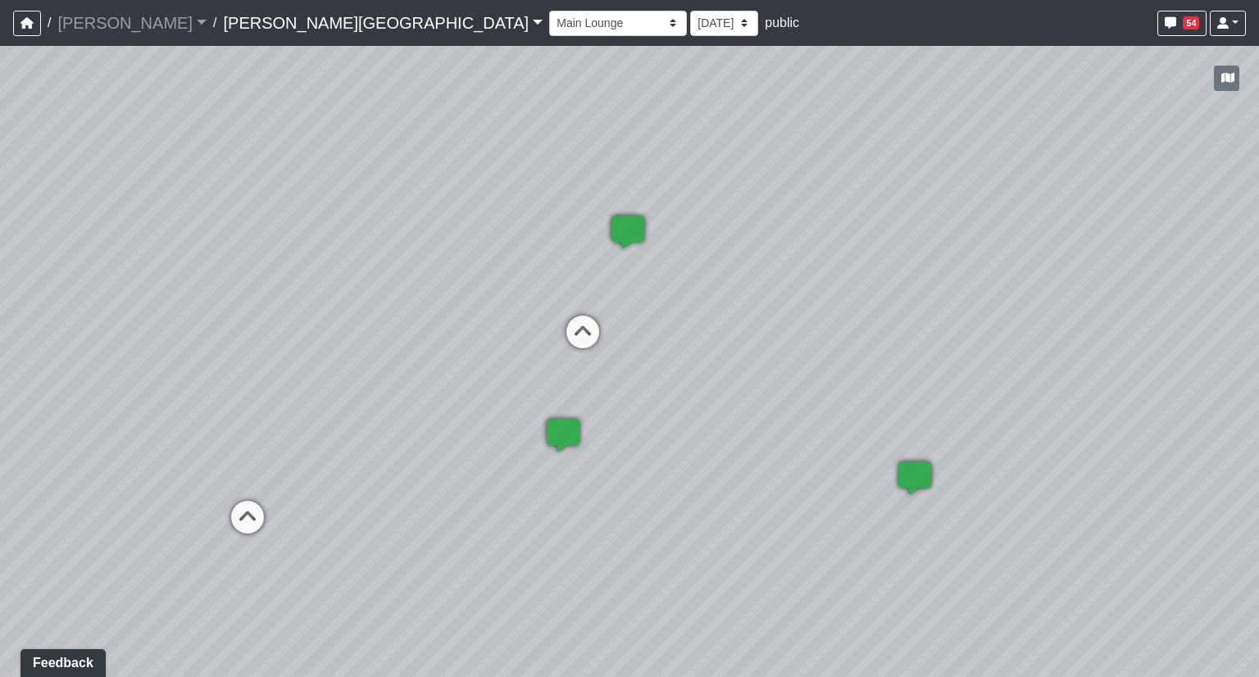
drag, startPoint x: 1200, startPoint y: 440, endPoint x: 1258, endPoint y: 465, distance: 63.2
click at [1258, 465] on div "Loading... Hallway - Hallway 2 Loading... Entry Loading... Clubroom - Entrance …" at bounding box center [629, 361] width 1259 height 631
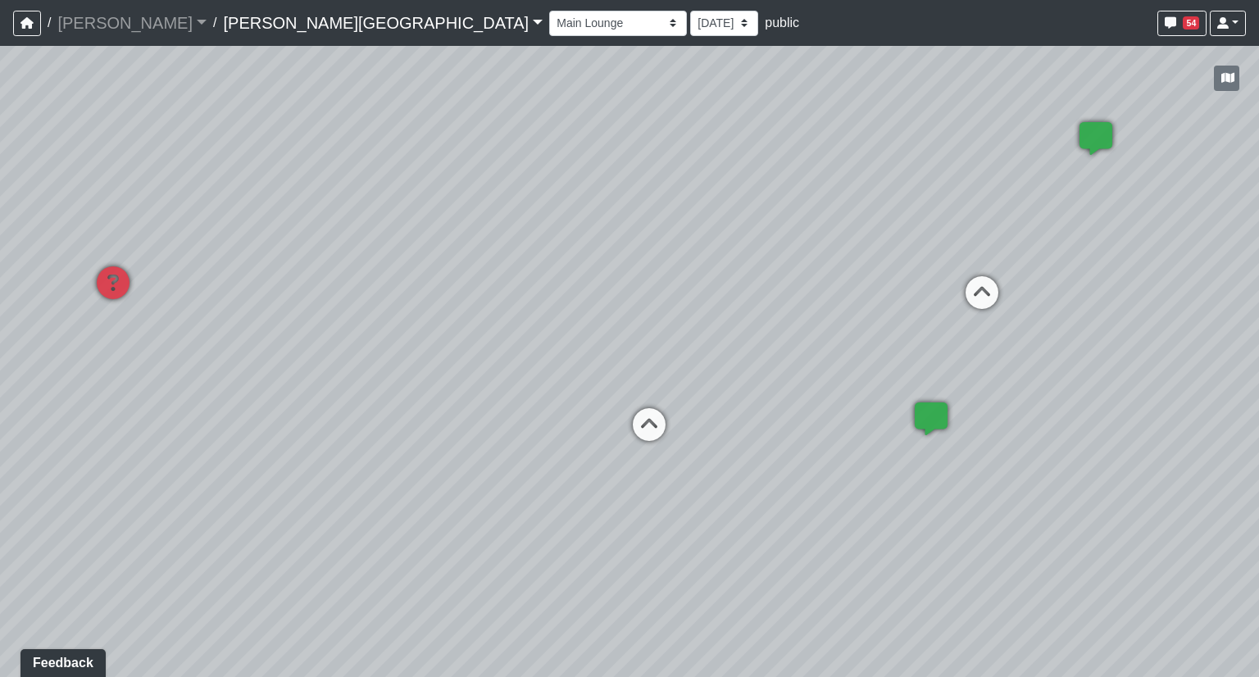
drag, startPoint x: 733, startPoint y: 502, endPoint x: 1249, endPoint y: 455, distance: 518.5
click at [1249, 455] on div "Loading... Hallway - Hallway 2 Loading... Entry Loading... Clubroom - Entrance …" at bounding box center [629, 361] width 1259 height 631
click at [645, 426] on icon at bounding box center [649, 432] width 49 height 49
drag, startPoint x: 470, startPoint y: 399, endPoint x: 716, endPoint y: 364, distance: 248.4
click at [716, 364] on div "Loading... Hallway - Hallway 2 Loading... Entry Loading... Clubroom - Entrance …" at bounding box center [629, 361] width 1259 height 631
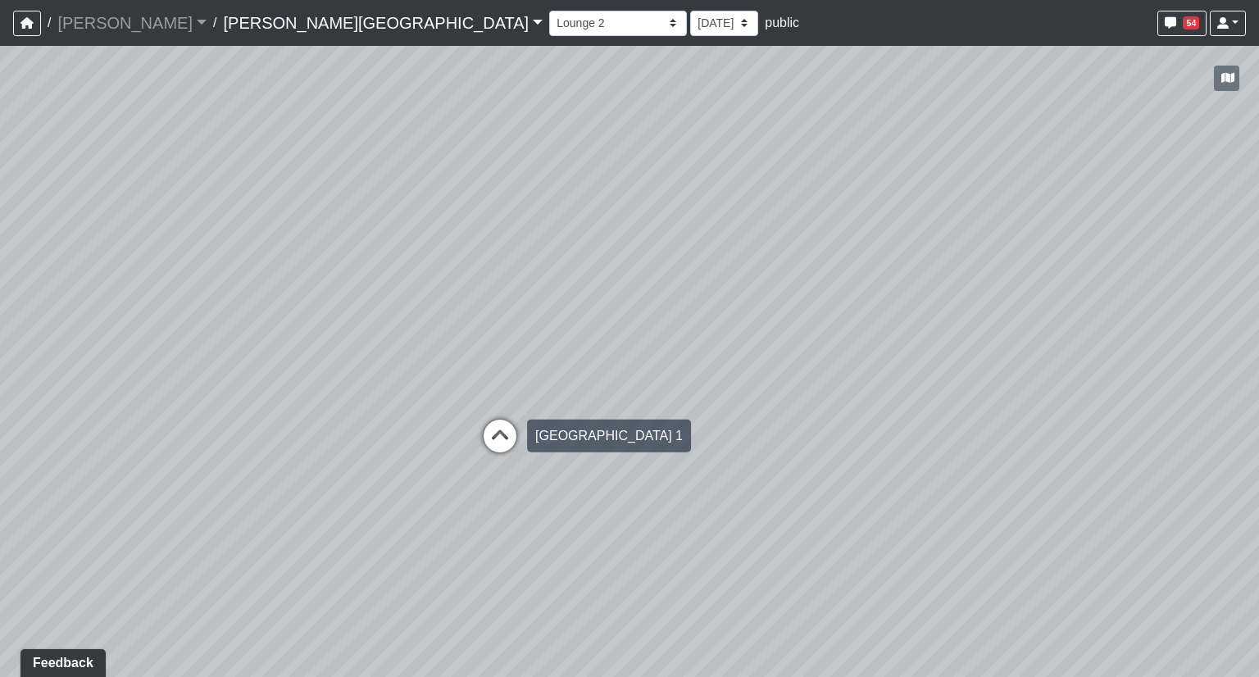
click at [488, 439] on icon at bounding box center [499, 444] width 49 height 49
drag, startPoint x: 422, startPoint y: 434, endPoint x: 189, endPoint y: 420, distance: 233.1
click at [189, 420] on div "Loading... Hallway - Hallway 2 Loading... Entry Loading... Clubroom - Entrance …" at bounding box center [629, 361] width 1259 height 631
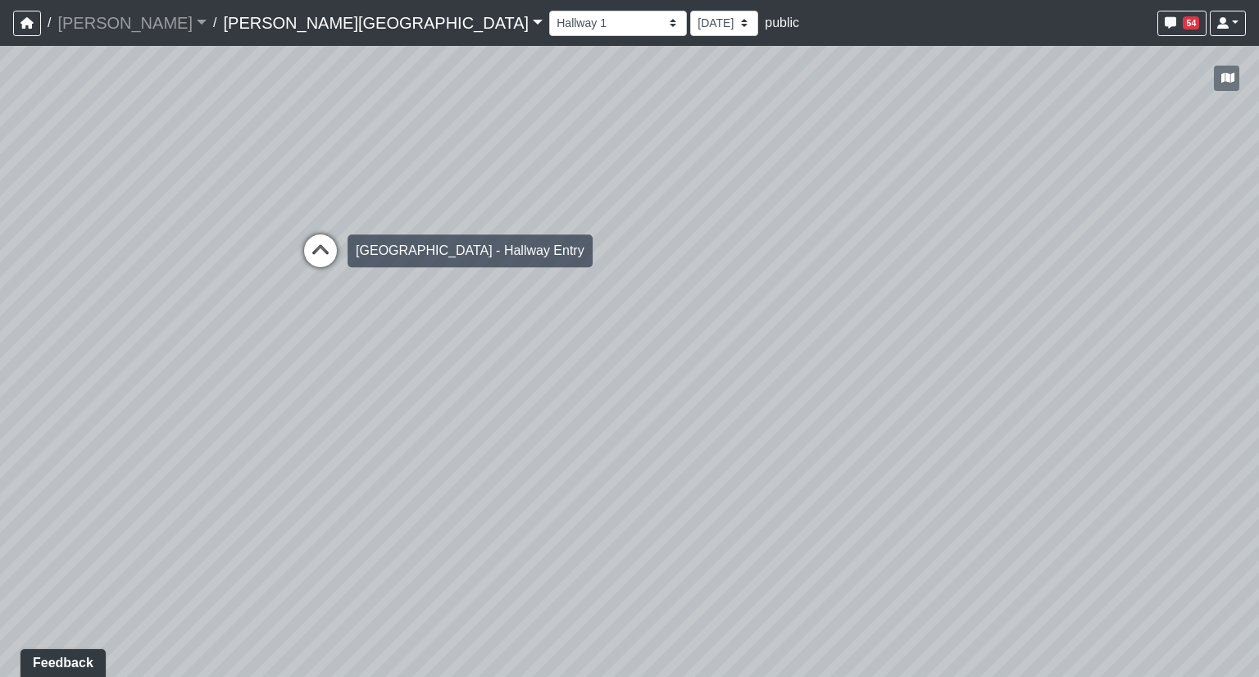
click at [308, 248] on icon at bounding box center [320, 258] width 49 height 49
select select "mR1oen8g2yshpNmeEg7rNg"
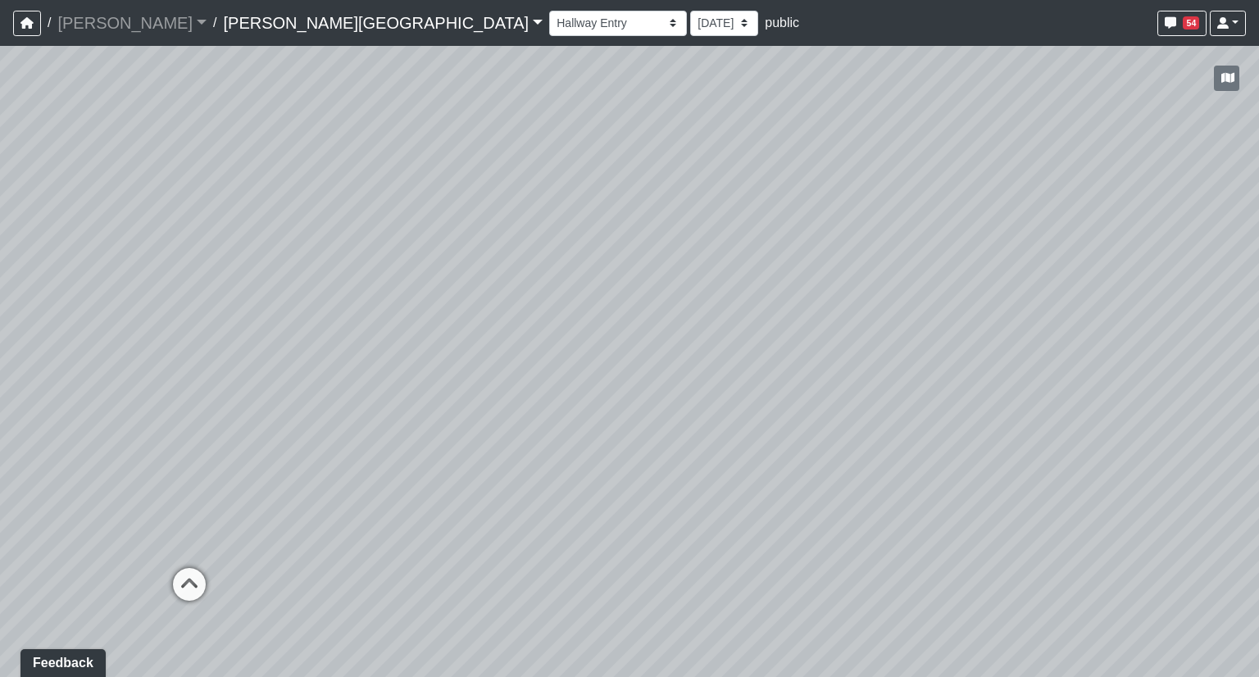
drag, startPoint x: 528, startPoint y: 242, endPoint x: 441, endPoint y: 313, distance: 112.4
click at [441, 313] on div "Loading... Hallway - Hallway 2 Loading... Entry Loading... Clubroom - Entrance …" at bounding box center [629, 361] width 1259 height 631
drag, startPoint x: 638, startPoint y: 295, endPoint x: 1206, endPoint y: 279, distance: 569.0
click at [1206, 279] on div "Loading... Hallway - Hallway 2 Loading... Entry Loading... Clubroom - Entrance …" at bounding box center [629, 361] width 1259 height 631
drag, startPoint x: 738, startPoint y: 282, endPoint x: 1120, endPoint y: 274, distance: 382.0
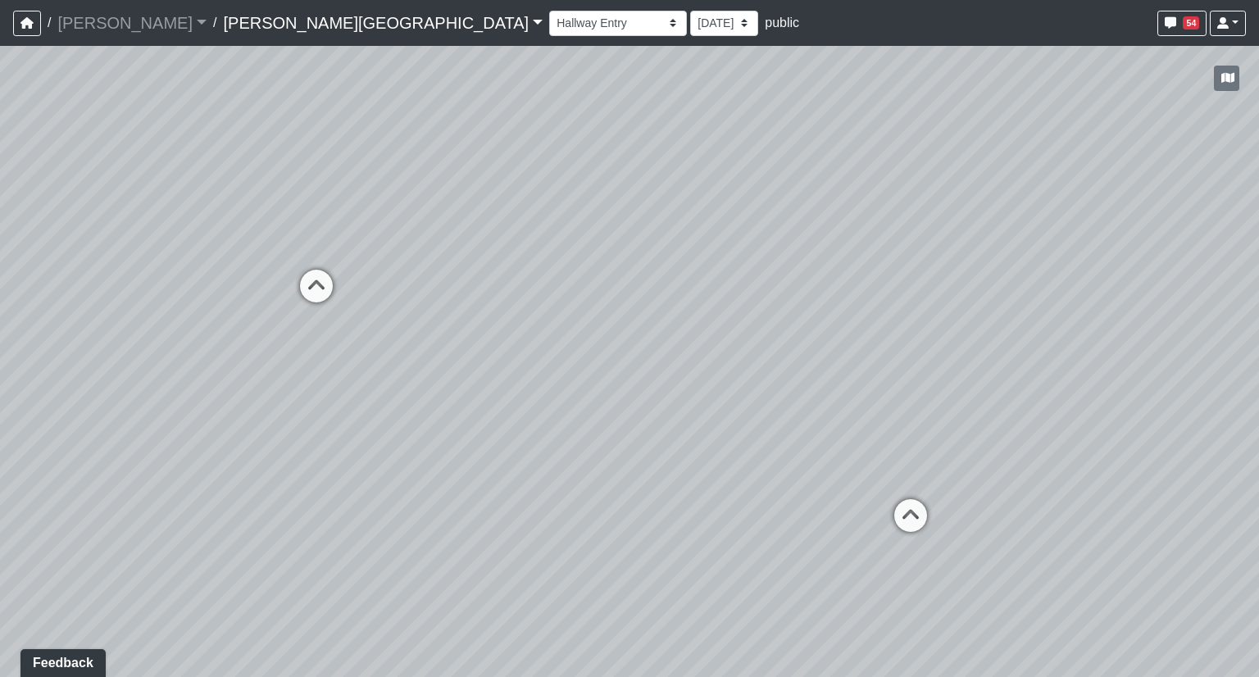
click at [1120, 274] on div "Loading... Hallway - Hallway 2 Loading... Entry Loading... Clubroom - Entrance …" at bounding box center [629, 361] width 1259 height 631
drag, startPoint x: 961, startPoint y: 365, endPoint x: 1141, endPoint y: 347, distance: 180.4
click at [1141, 347] on div "Loading... Hallway - Hallway 2 Loading... Entry Loading... Clubroom - Entrance …" at bounding box center [629, 361] width 1259 height 631
drag, startPoint x: 1209, startPoint y: 341, endPoint x: 613, endPoint y: 343, distance: 595.9
click at [613, 343] on div "Loading... Hallway - Hallway 2 Loading... Entry Loading... Clubroom - Entrance …" at bounding box center [629, 361] width 1259 height 631
